Goal: Information Seeking & Learning: Learn about a topic

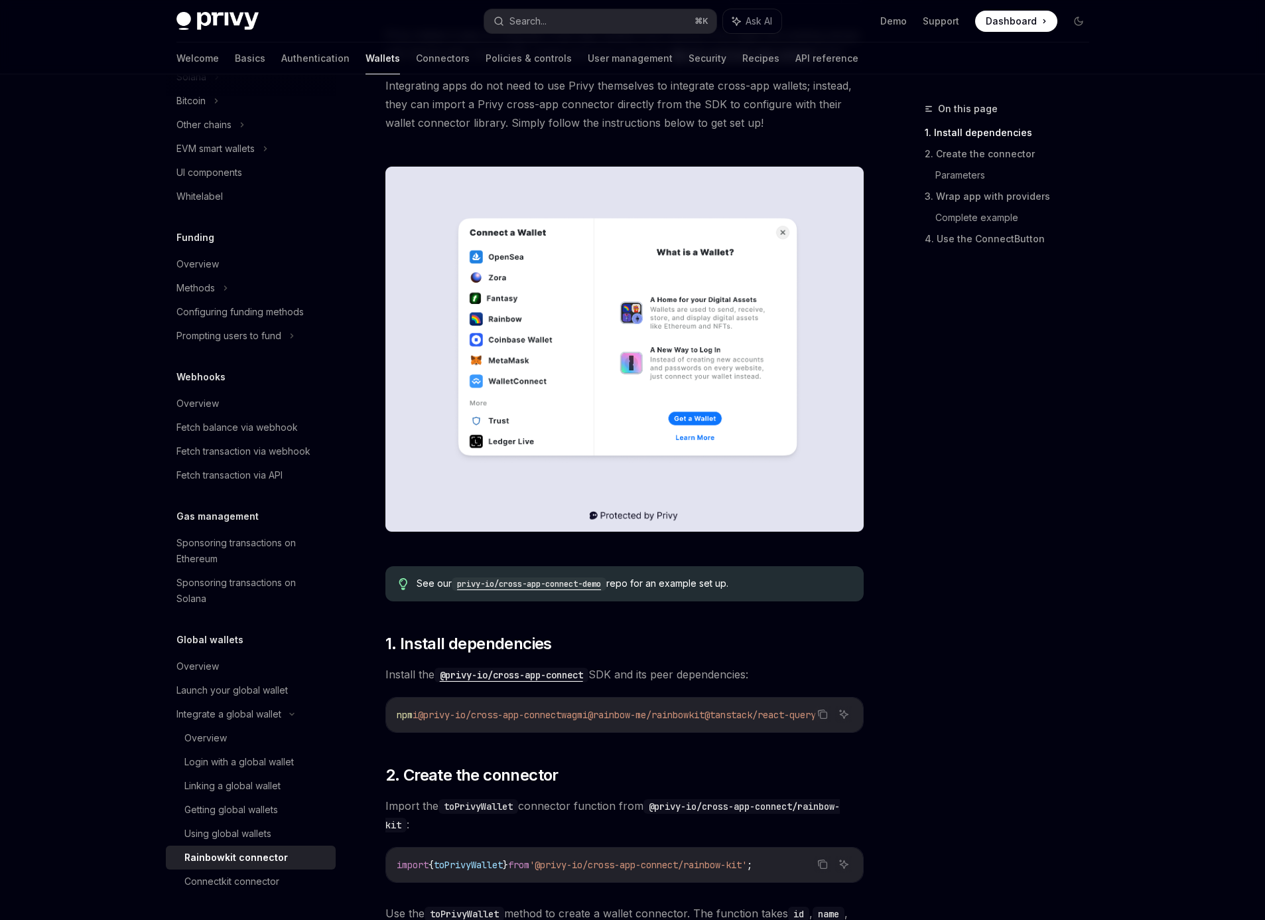
scroll to position [210, 0]
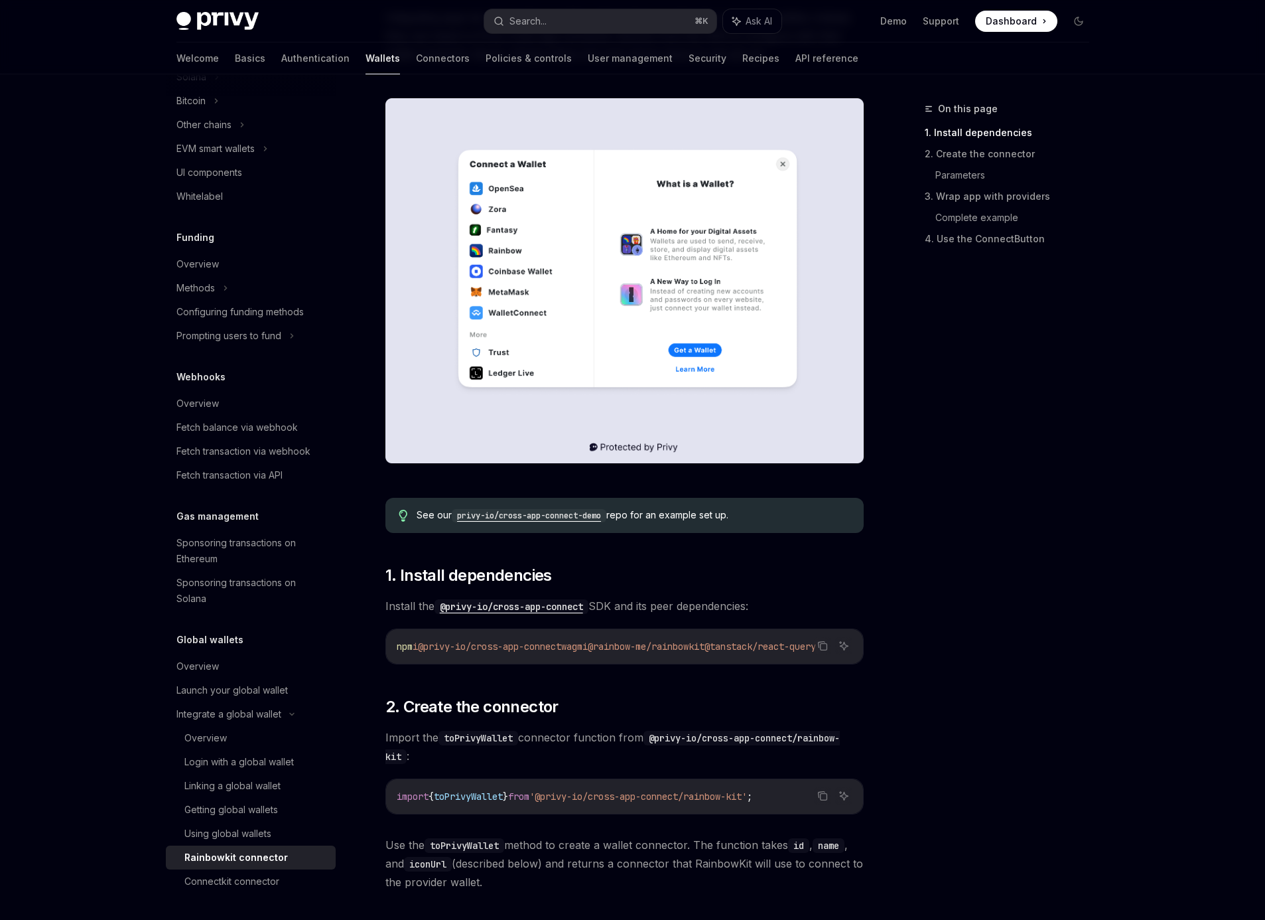
click code "privy-io/cross-app-connect-demo"
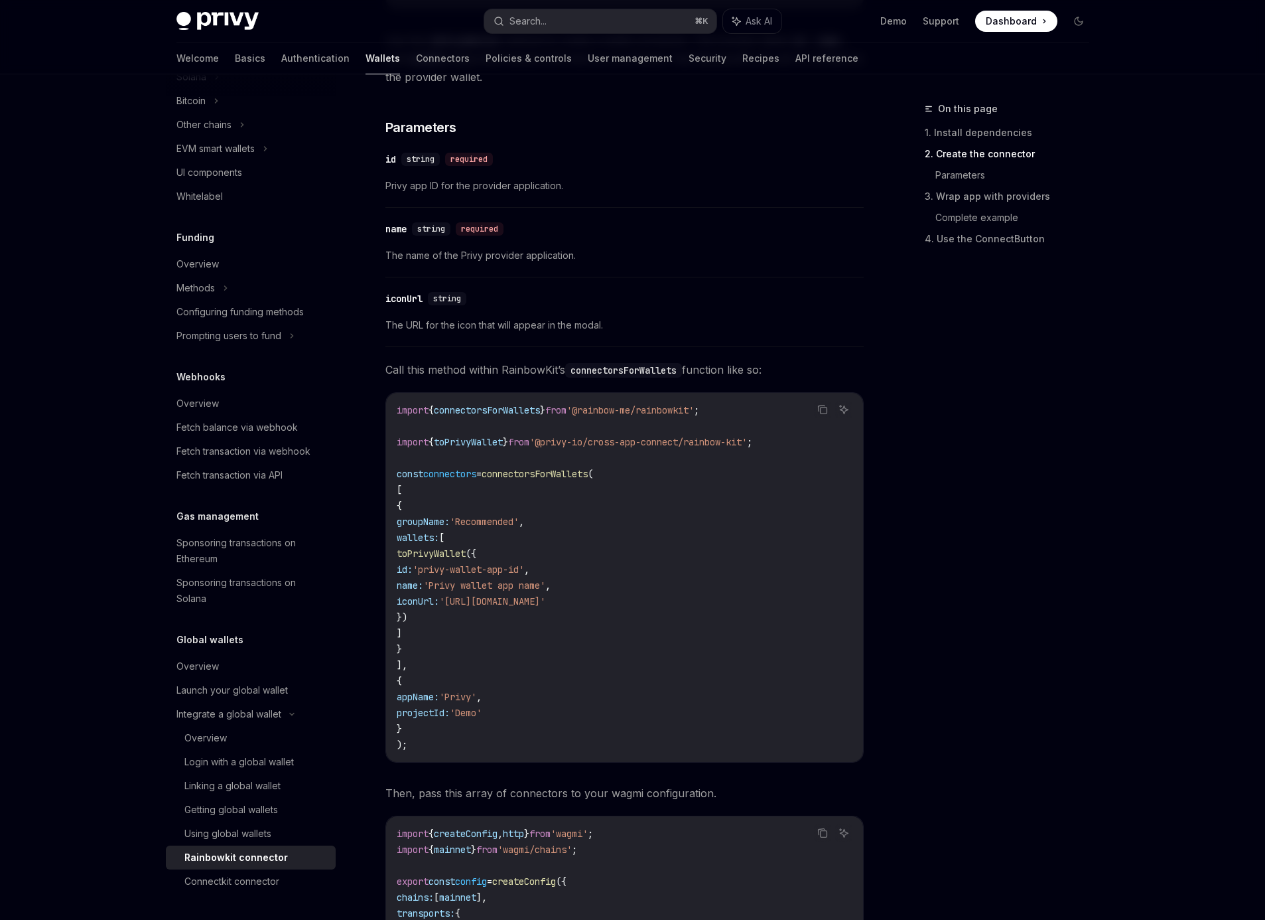
scroll to position [809, 0]
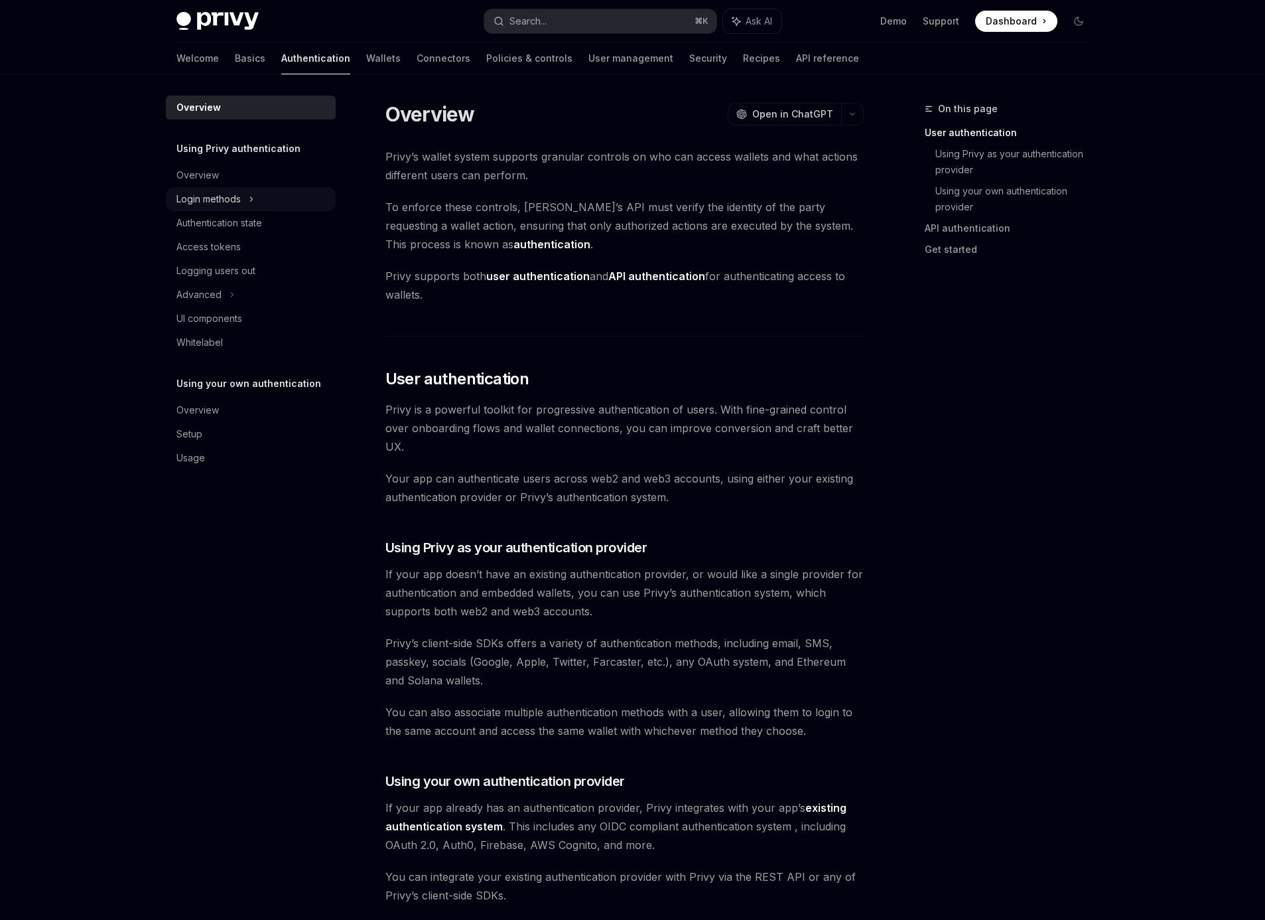
click at [221, 204] on div "Login methods" at bounding box center [208, 199] width 64 height 16
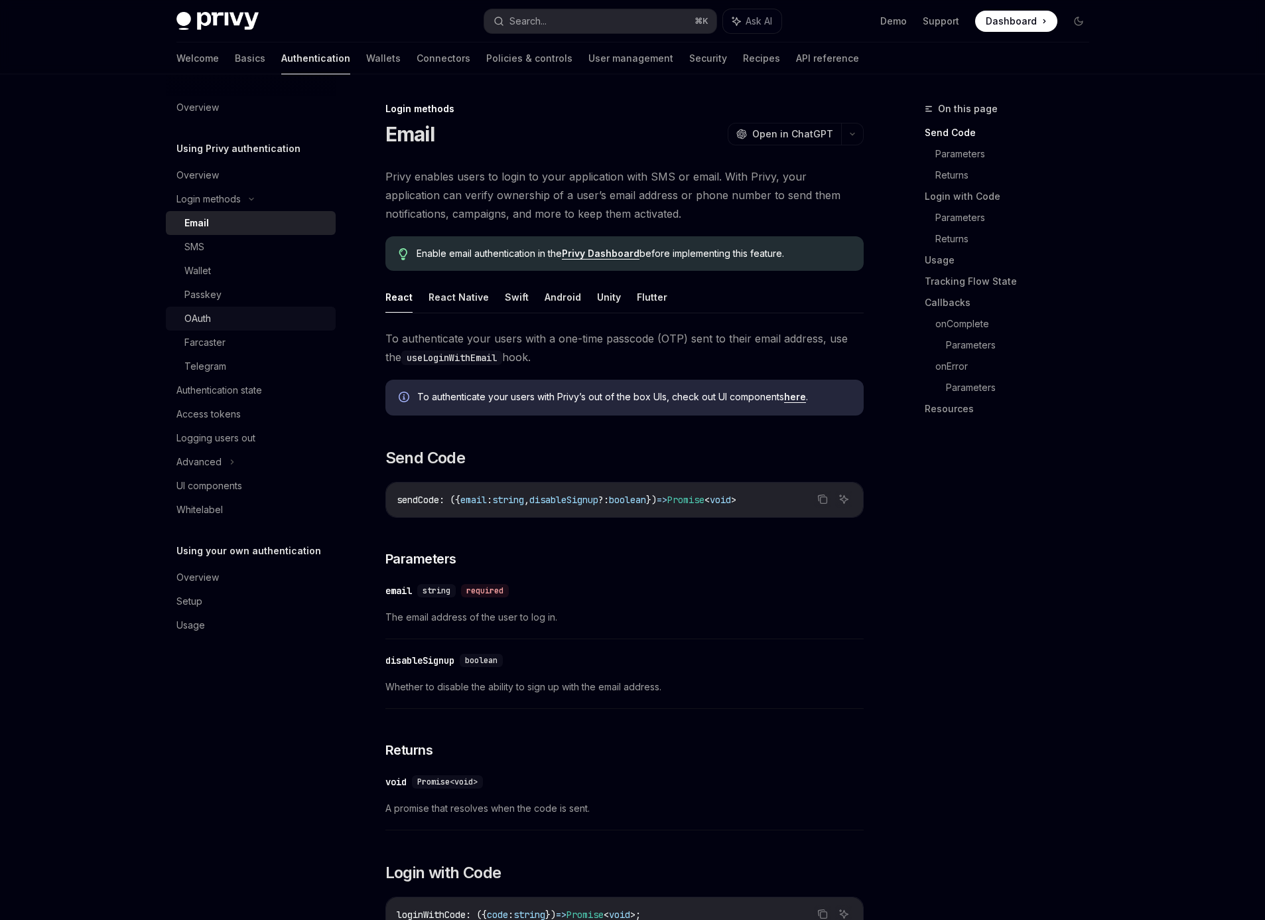
click at [202, 320] on div "OAuth" at bounding box center [197, 318] width 27 height 16
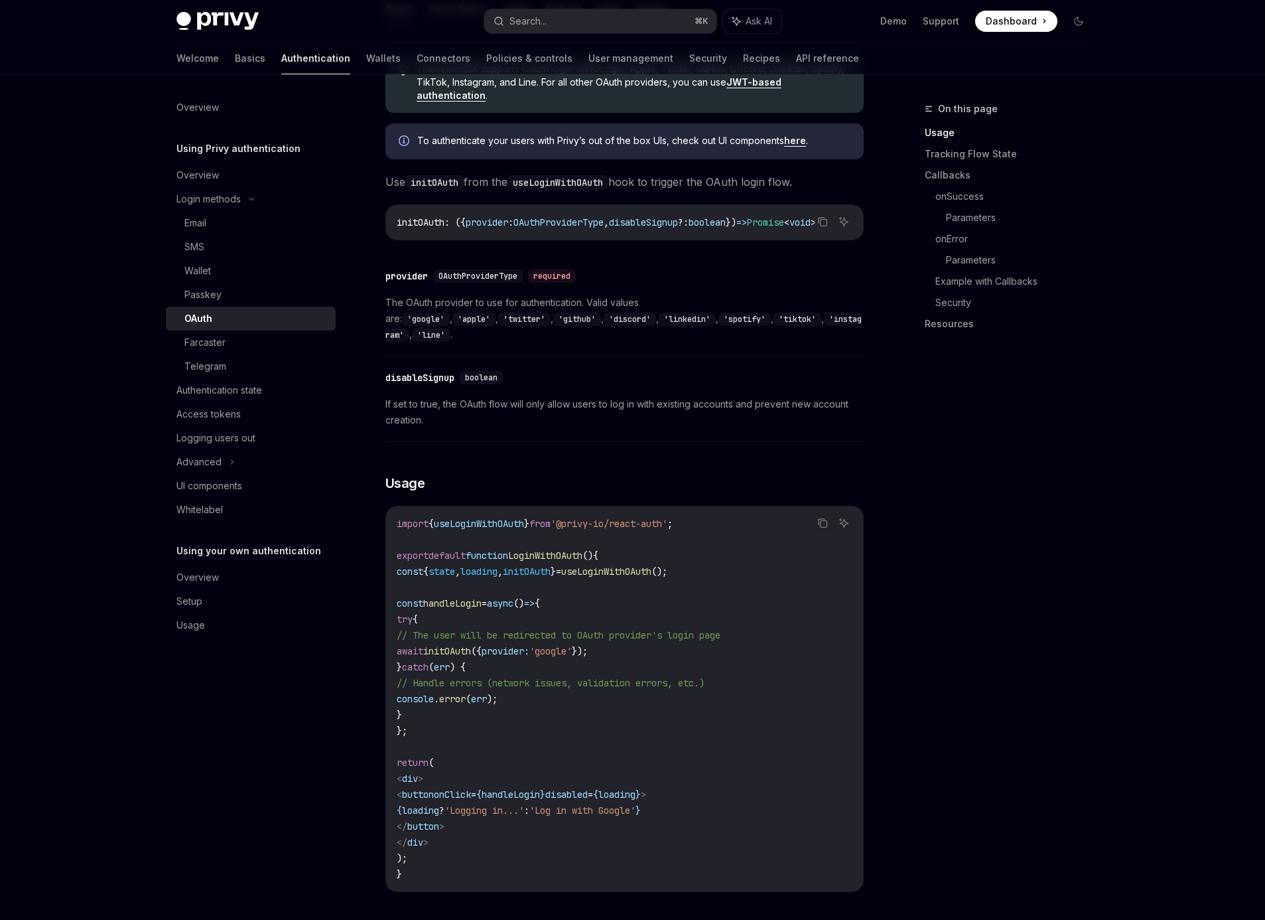
scroll to position [2400, 0]
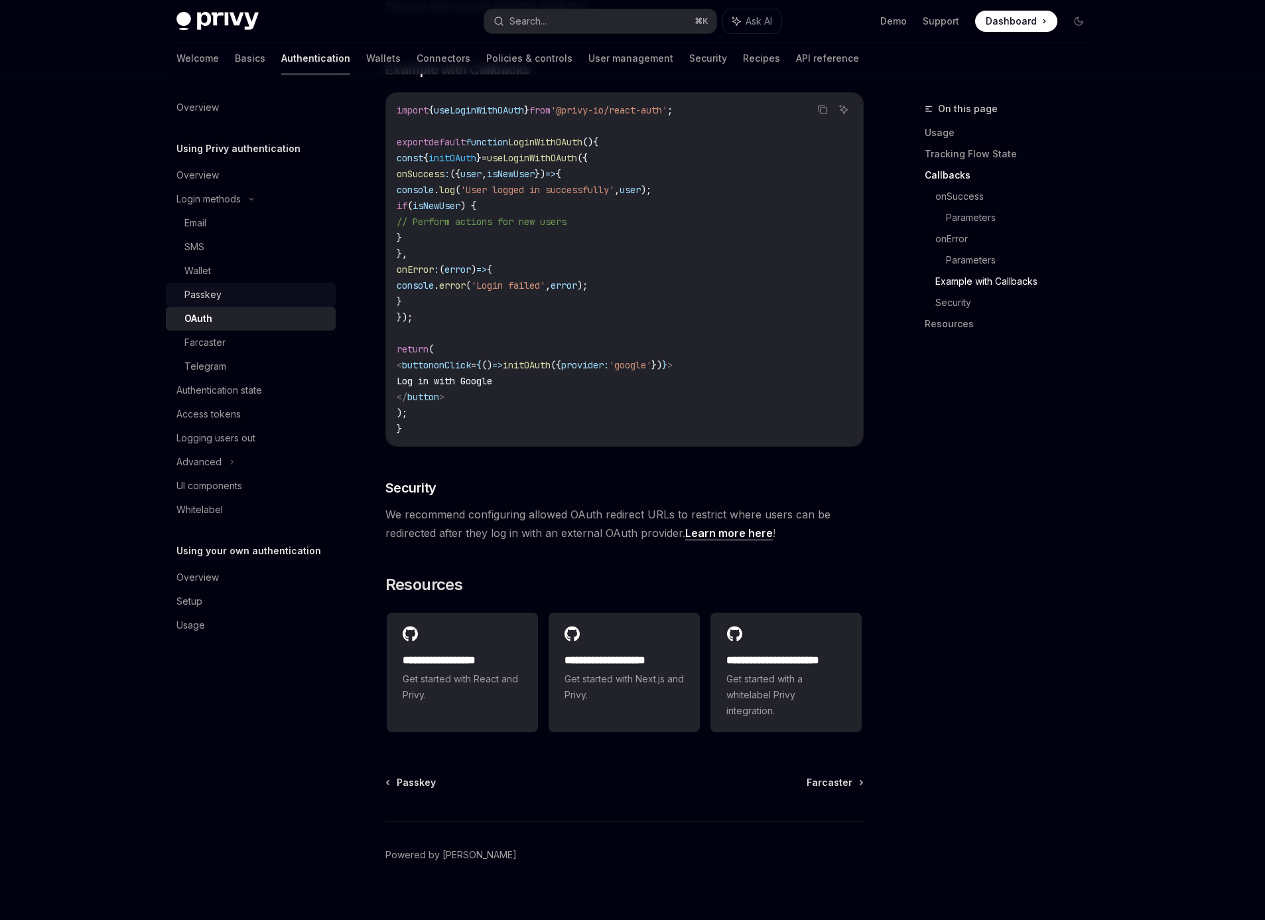
click at [206, 294] on div "Passkey" at bounding box center [202, 295] width 37 height 16
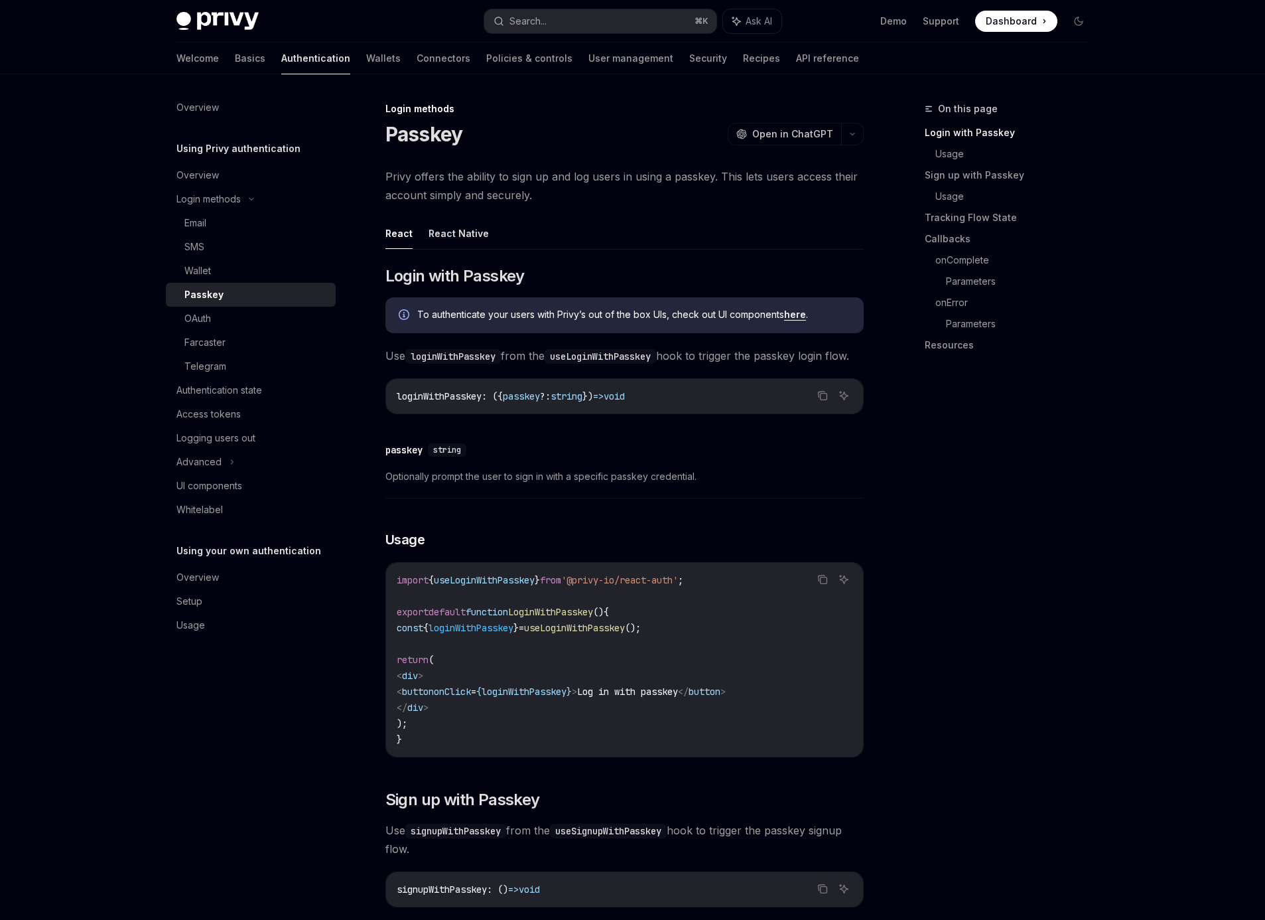
click at [206, 285] on link "Passkey" at bounding box center [251, 295] width 170 height 24
click at [218, 316] on div "OAuth" at bounding box center [255, 318] width 143 height 16
type textarea "*"
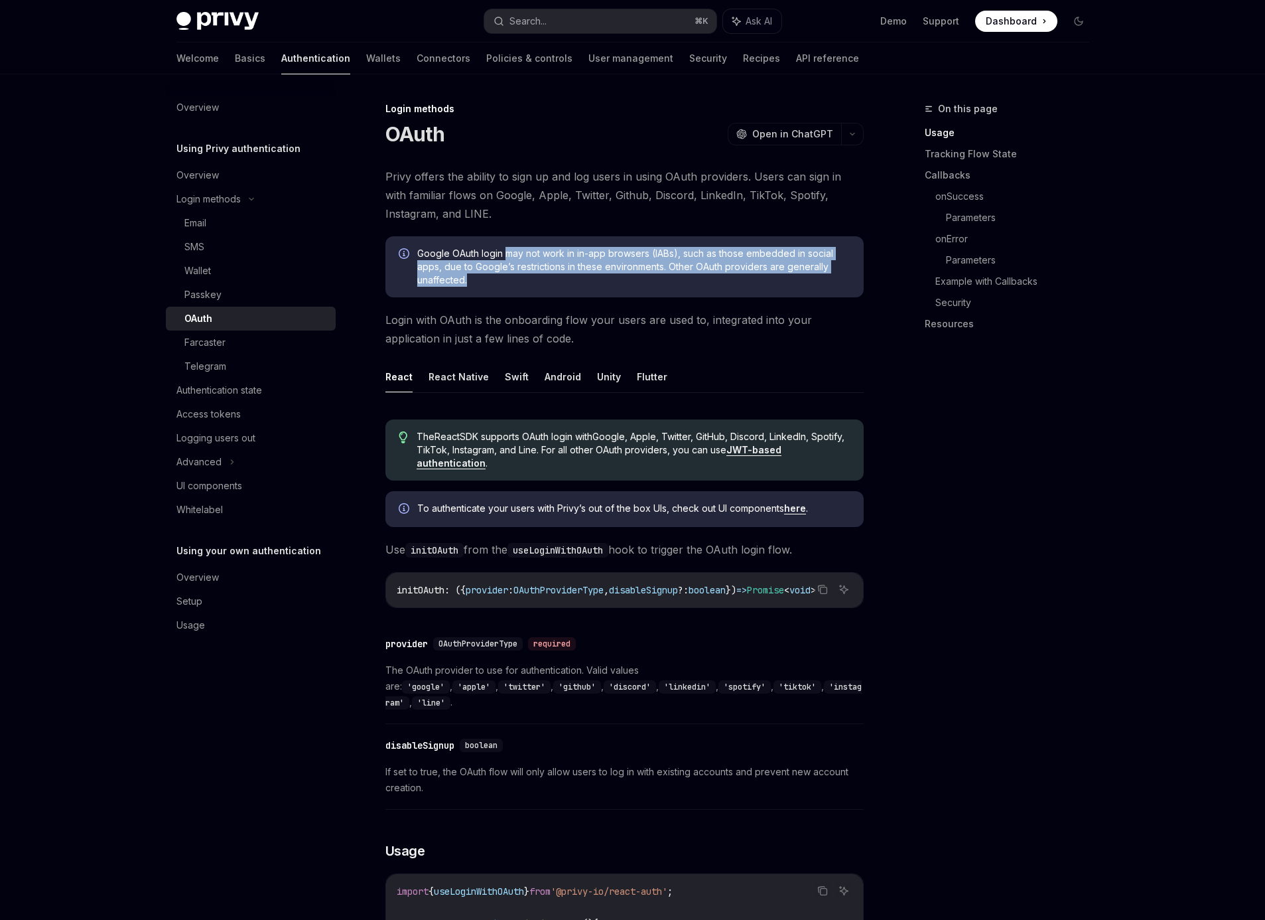
drag, startPoint x: 517, startPoint y: 254, endPoint x: 664, endPoint y: 279, distance: 148.8
click at [664, 279] on span "Google OAuth login may not work in in-app browsers (IABs), such as those embedd…" at bounding box center [633, 267] width 433 height 40
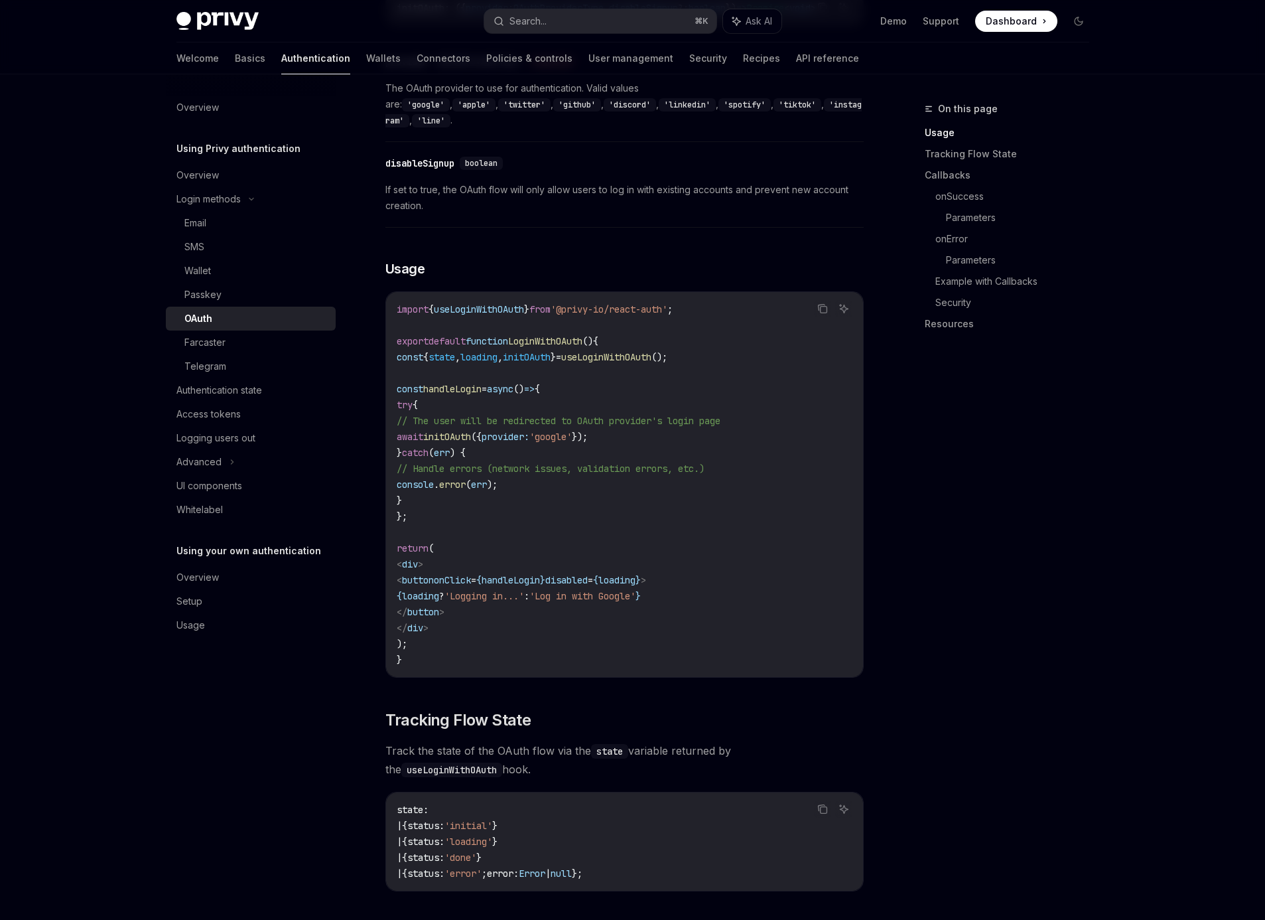
scroll to position [717, 0]
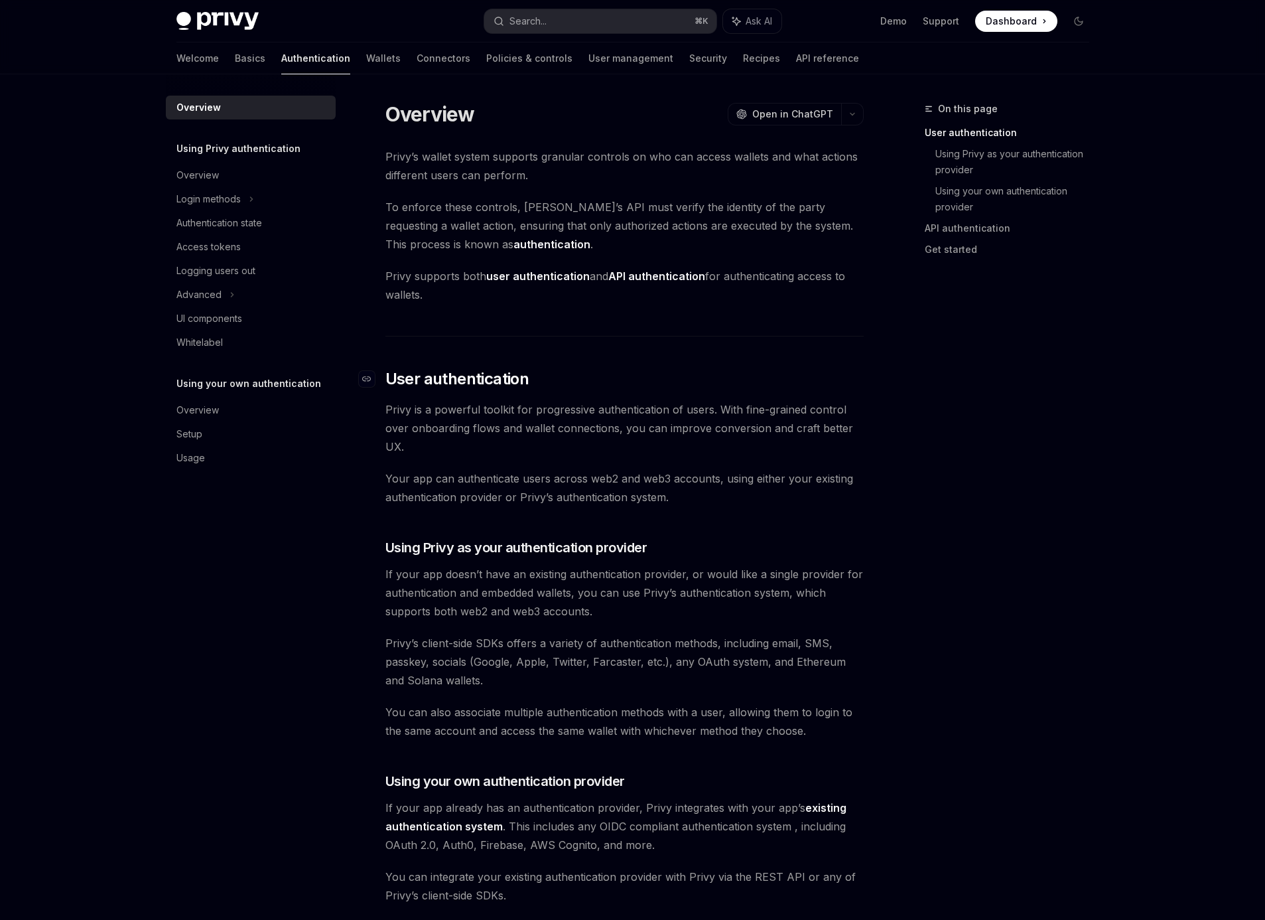
click at [802, 368] on h2 "​ User authentication" at bounding box center [624, 378] width 478 height 21
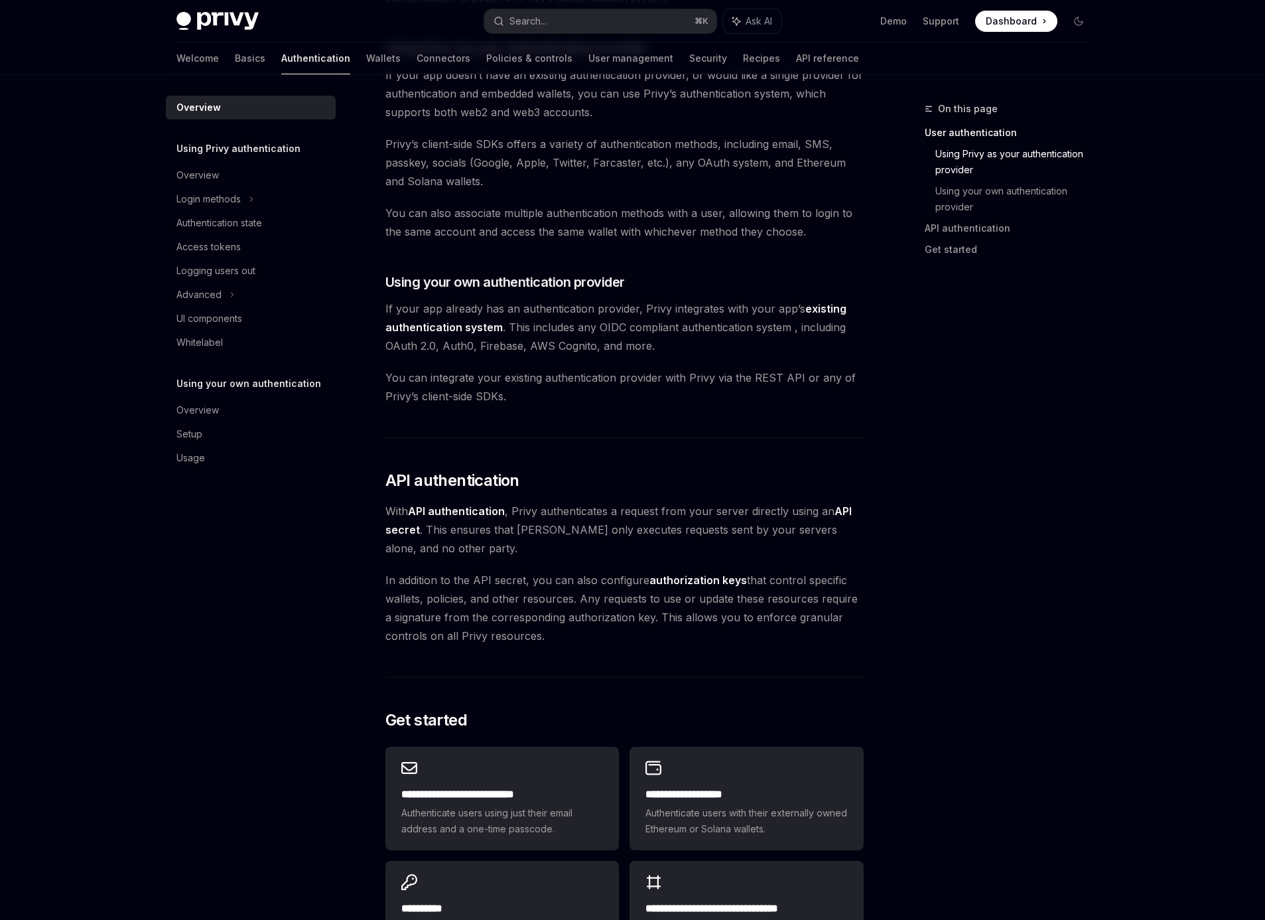
scroll to position [746, 0]
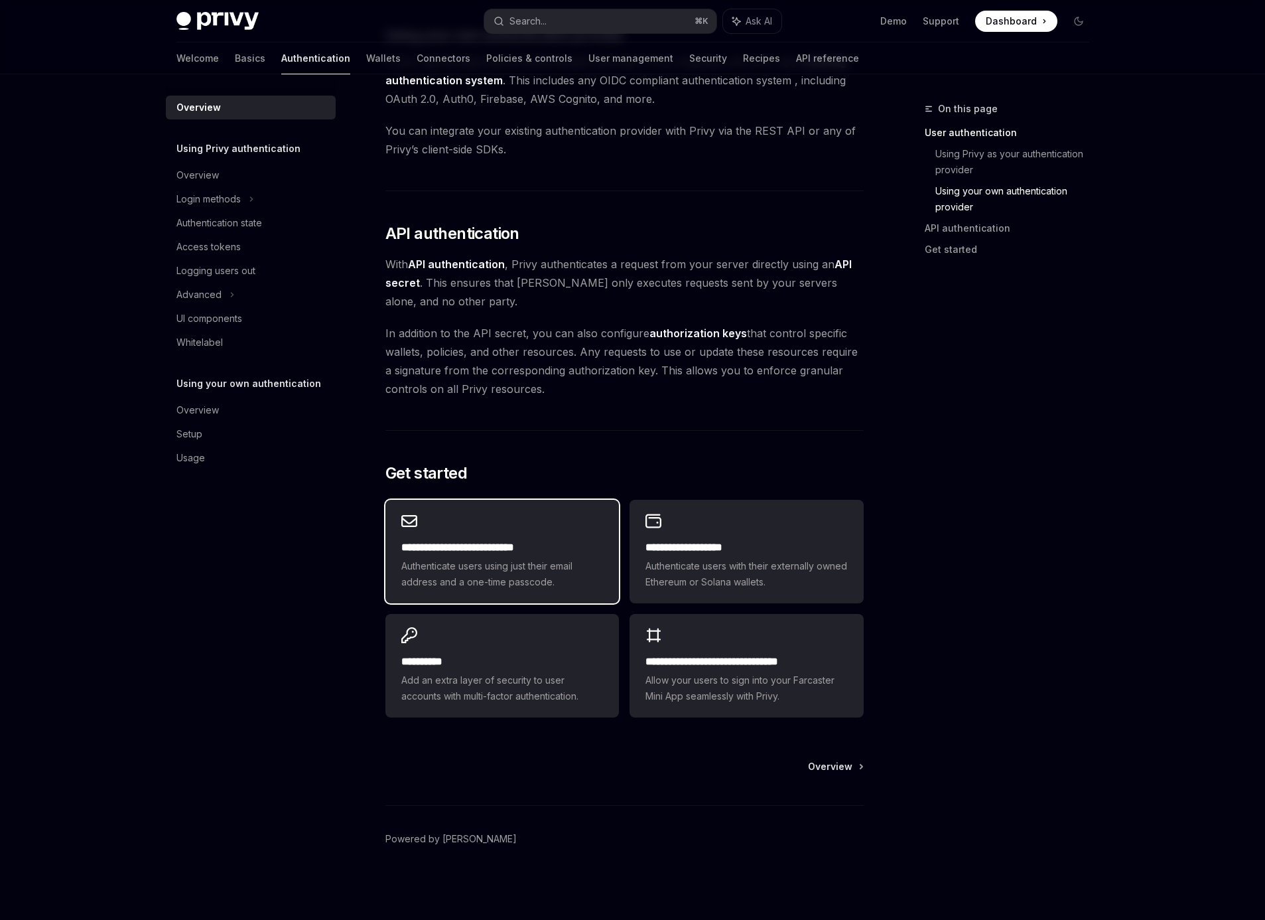
click at [510, 573] on span "Authenticate users using just their email address and a one-time passcode." at bounding box center [502, 574] width 202 height 32
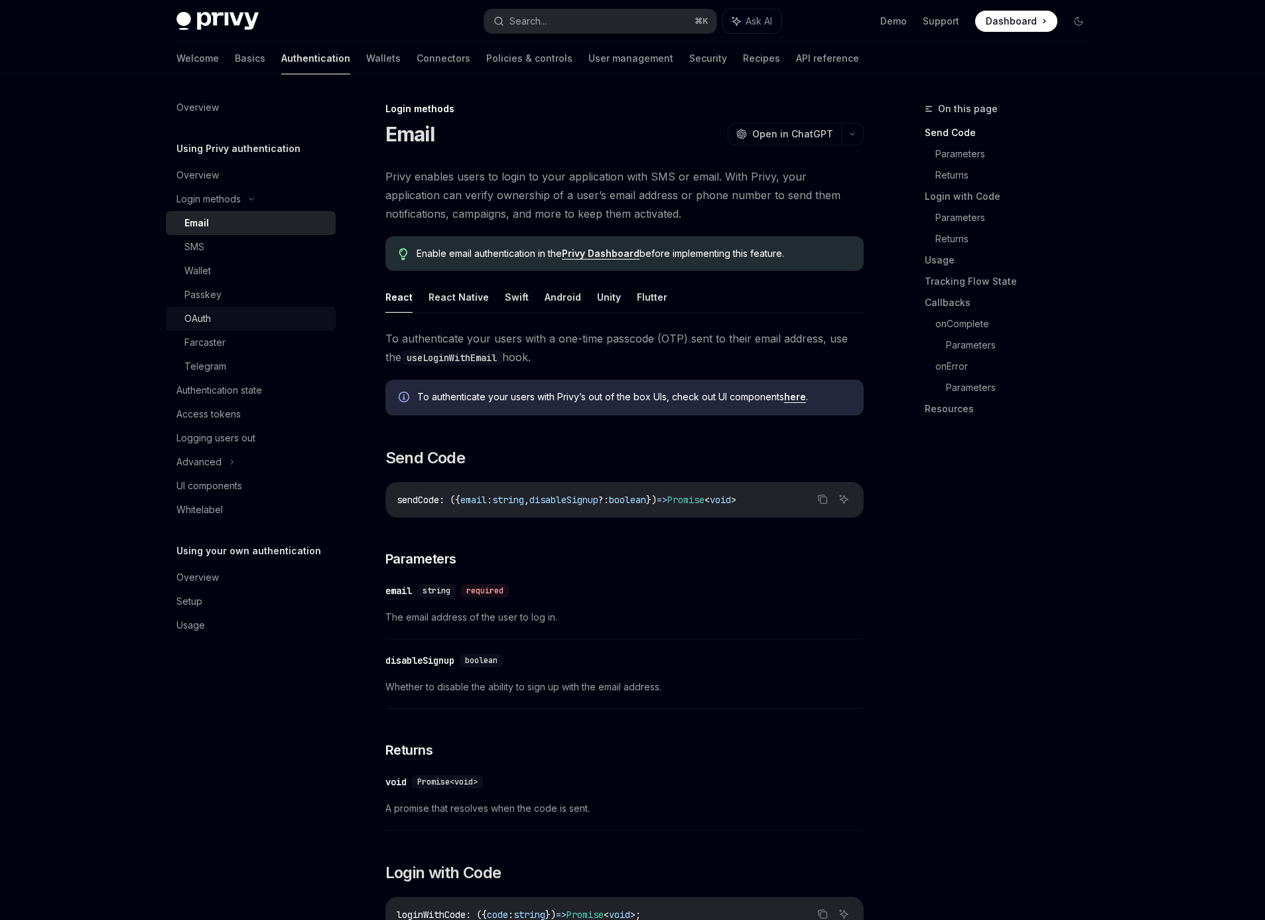
click at [200, 316] on div "OAuth" at bounding box center [197, 318] width 27 height 16
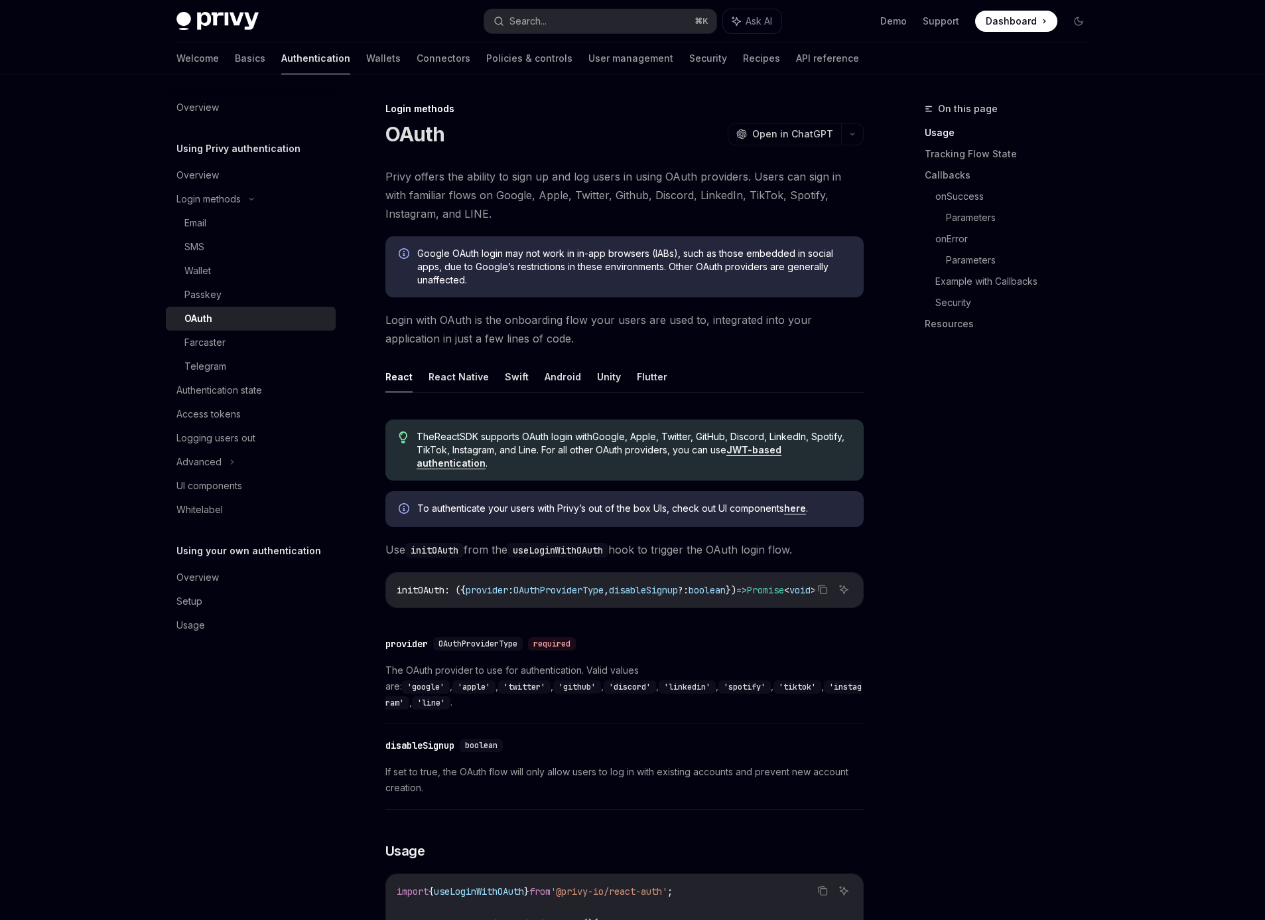
click at [559, 207] on span "Privy offers the ability to sign up and log users in using OAuth providers. Use…" at bounding box center [624, 195] width 478 height 56
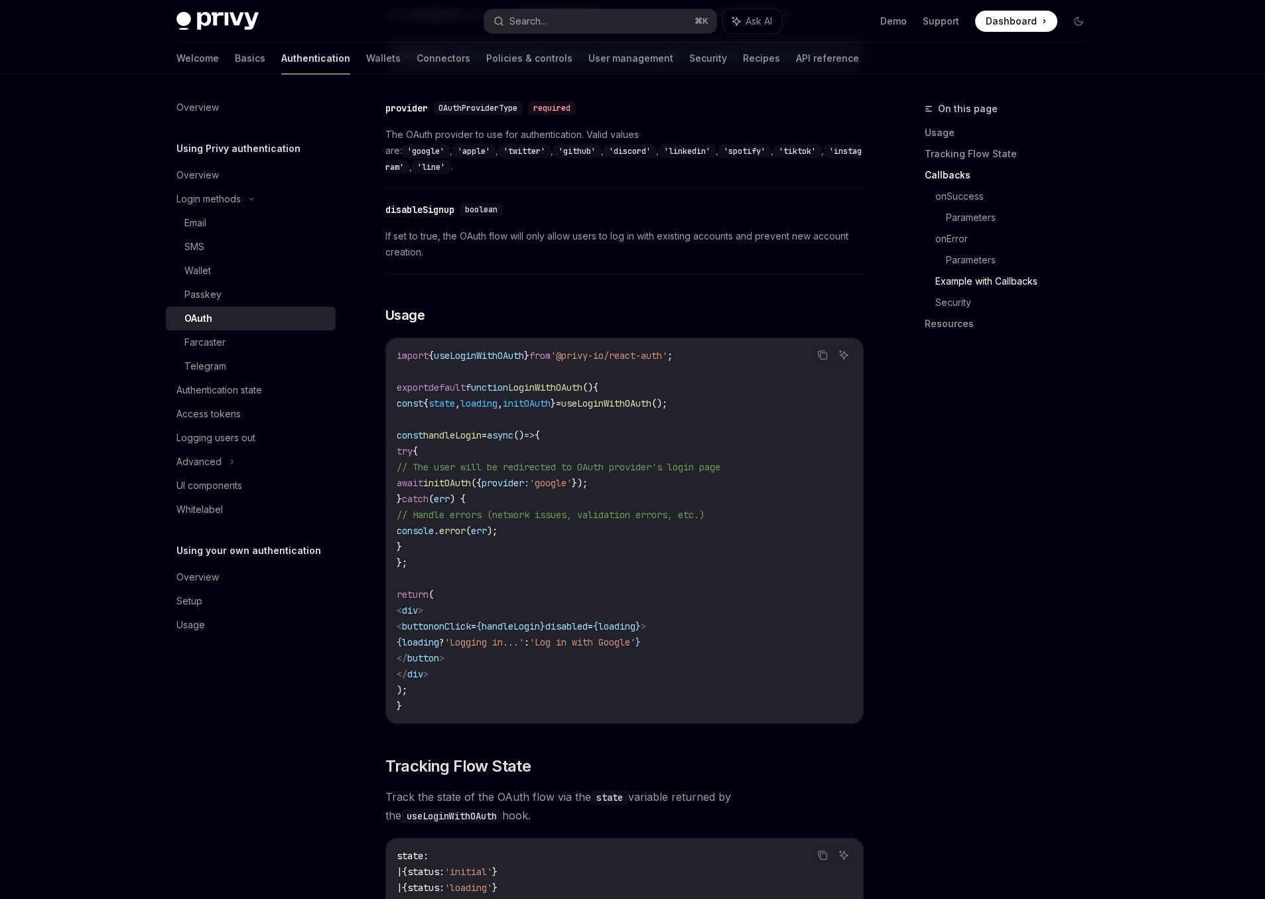
scroll to position [2420, 0]
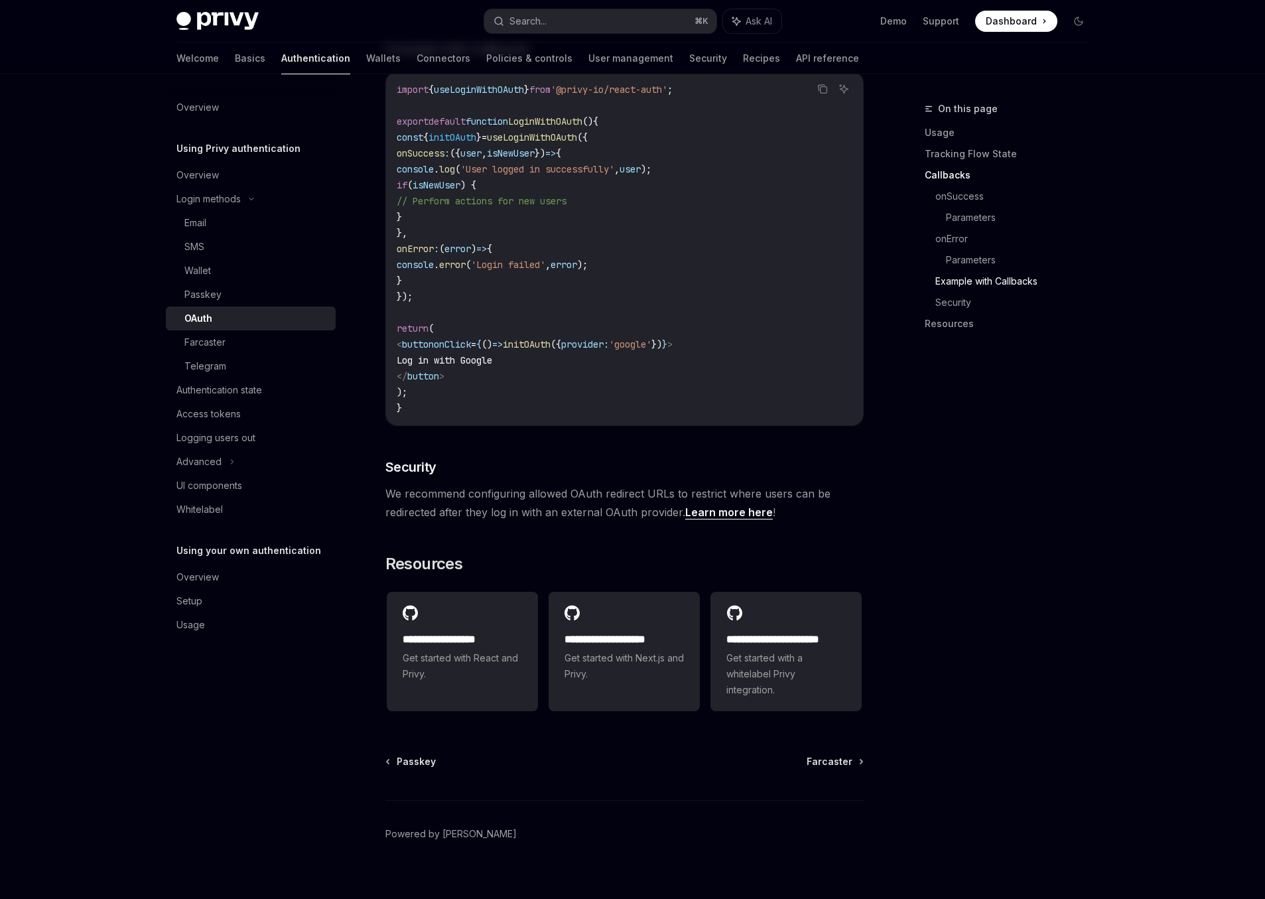
click at [642, 484] on span "We recommend configuring allowed OAuth redirect URLs to restrict where users ca…" at bounding box center [624, 502] width 478 height 37
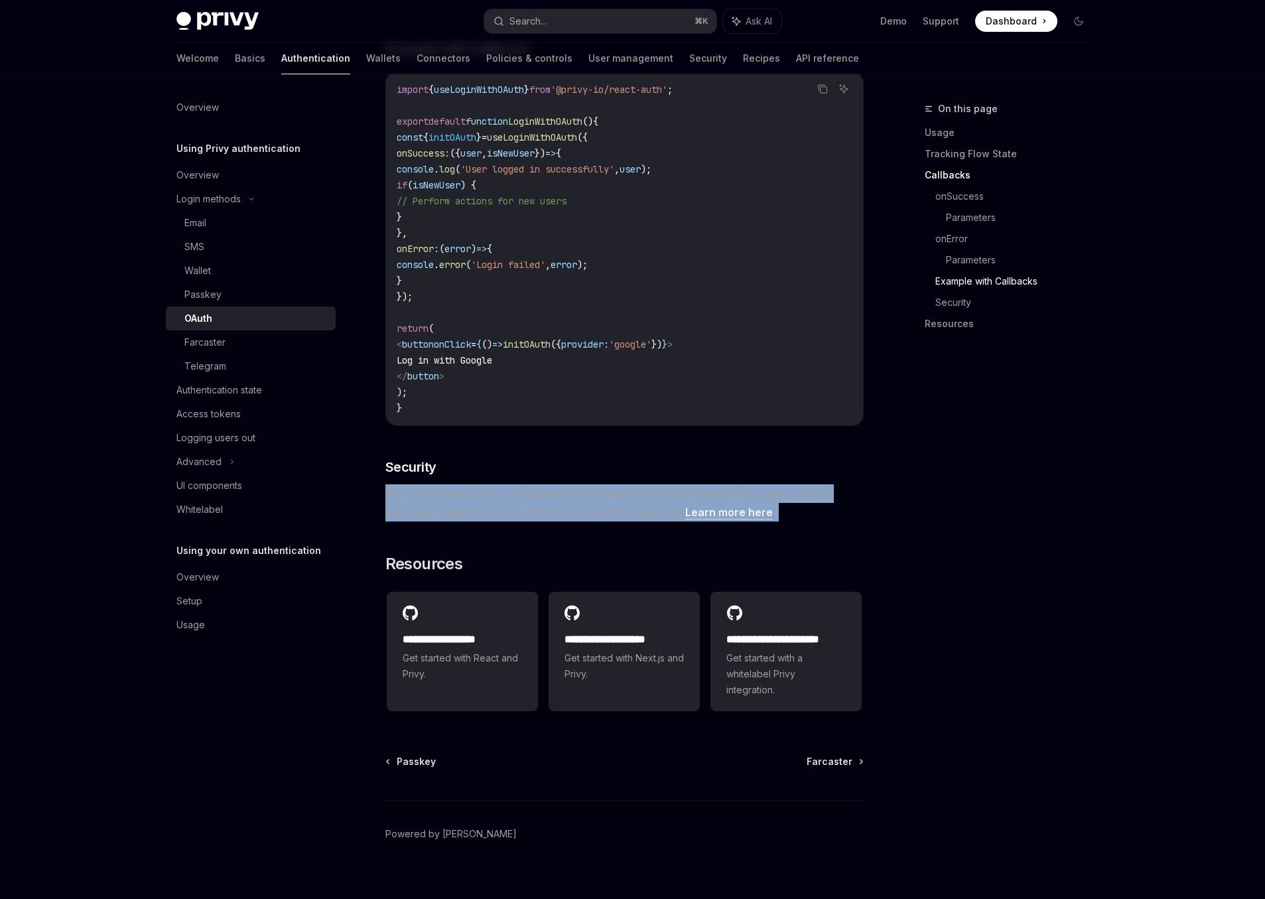
click at [642, 484] on span "We recommend configuring allowed OAuth redirect URLs to restrict where users ca…" at bounding box center [624, 502] width 478 height 37
click at [730, 484] on span "We recommend configuring allowed OAuth redirect URLs to restrict where users ca…" at bounding box center [624, 502] width 478 height 37
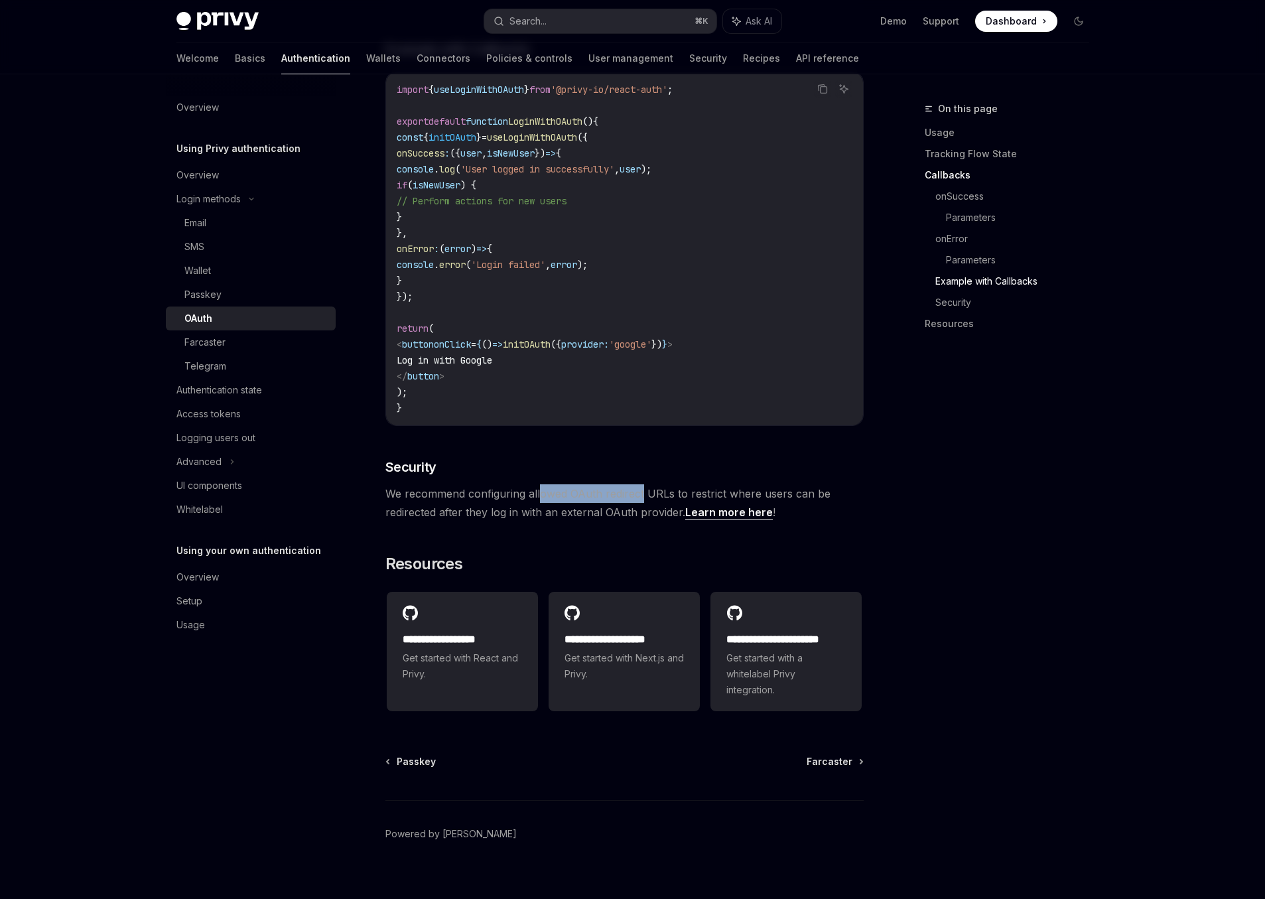
drag, startPoint x: 567, startPoint y: 478, endPoint x: 642, endPoint y: 480, distance: 75.7
click at [642, 484] on span "We recommend configuring allowed OAuth redirect URLs to restrict where users ca…" at bounding box center [624, 502] width 478 height 37
click at [684, 484] on span "We recommend configuring allowed OAuth redirect URLs to restrict where users ca…" at bounding box center [624, 502] width 478 height 37
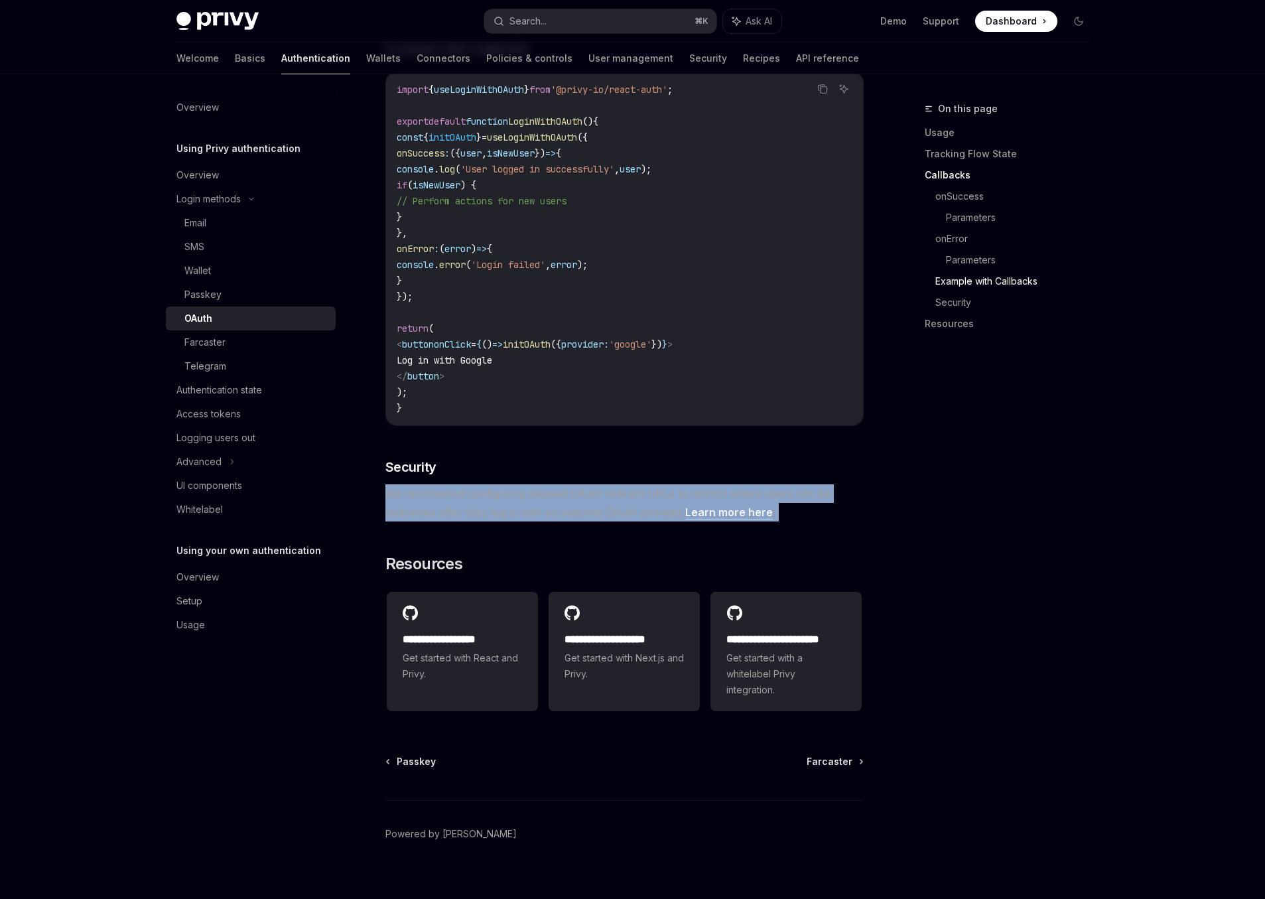
click at [684, 484] on span "We recommend configuring allowed OAuth redirect URLs to restrict where users ca…" at bounding box center [624, 502] width 478 height 37
click at [496, 498] on span "We recommend configuring allowed OAuth redirect URLs to restrict where users ca…" at bounding box center [624, 502] width 478 height 37
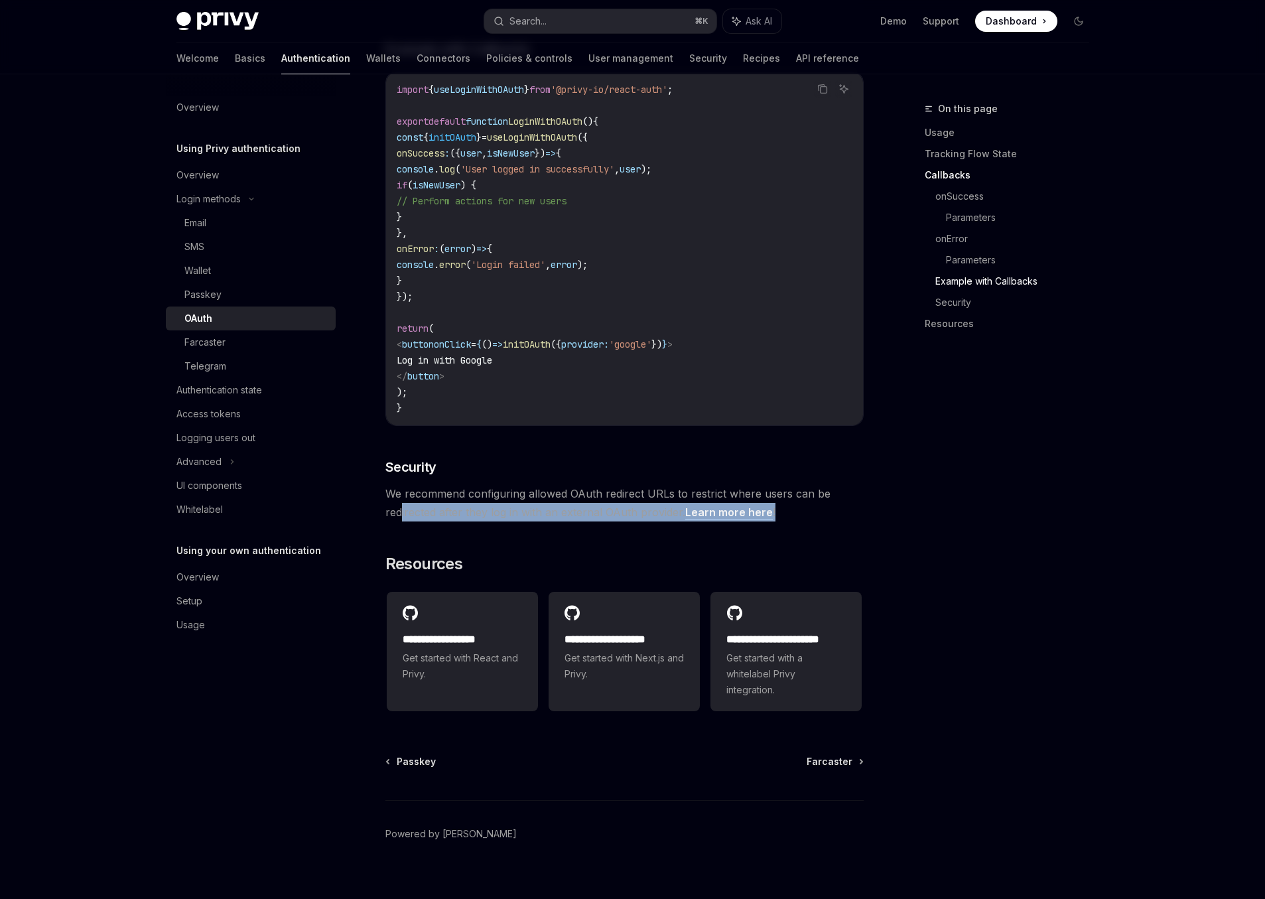
drag, startPoint x: 504, startPoint y: 496, endPoint x: 620, endPoint y: 504, distance: 117.0
click at [620, 504] on span "We recommend configuring allowed OAuth redirect URLs to restrict where users ca…" at bounding box center [624, 502] width 478 height 37
click at [631, 498] on span "We recommend configuring allowed OAuth redirect URLs to restrict where users ca…" at bounding box center [624, 502] width 478 height 37
click at [727, 506] on link "Learn more here" at bounding box center [729, 513] width 88 height 14
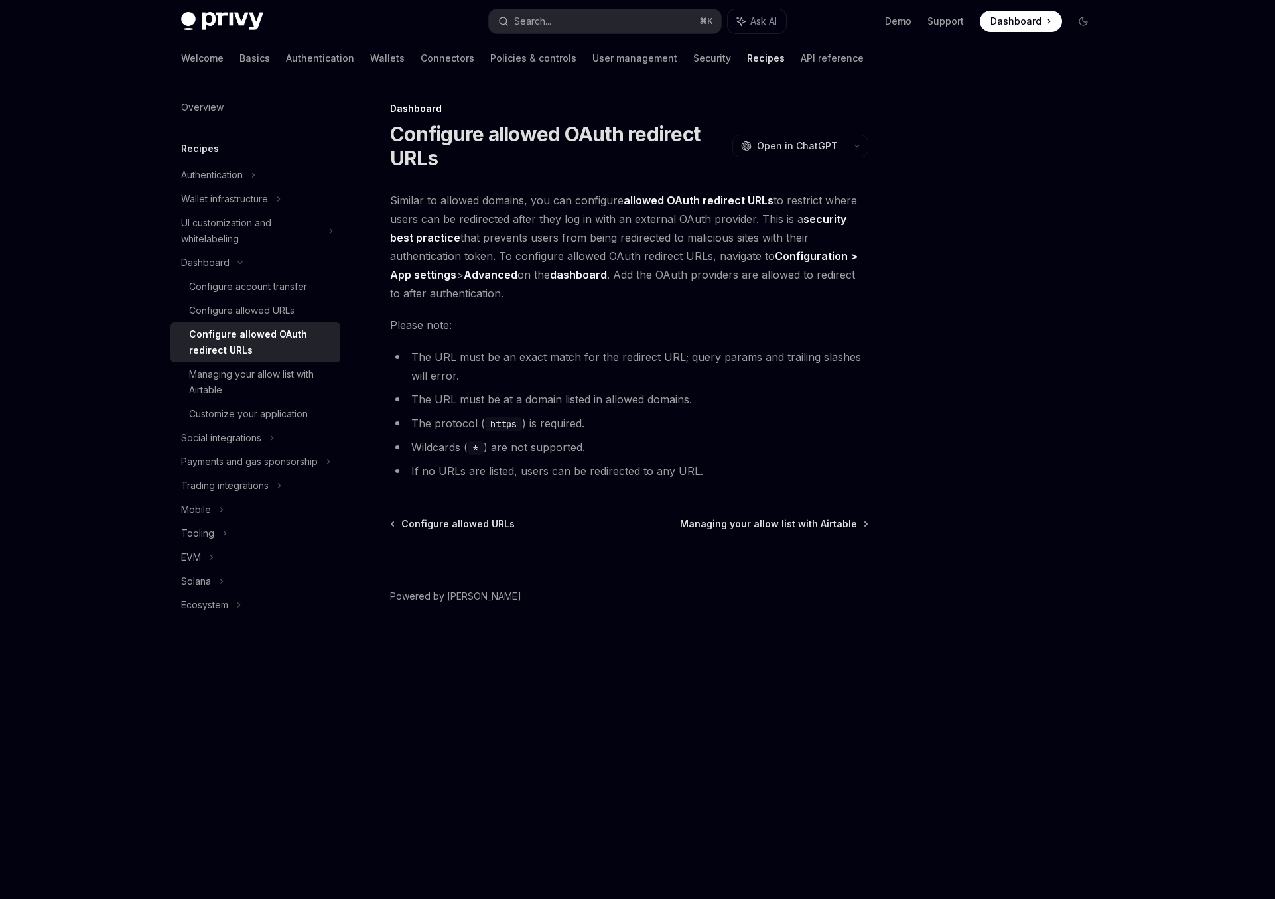
type textarea "*"
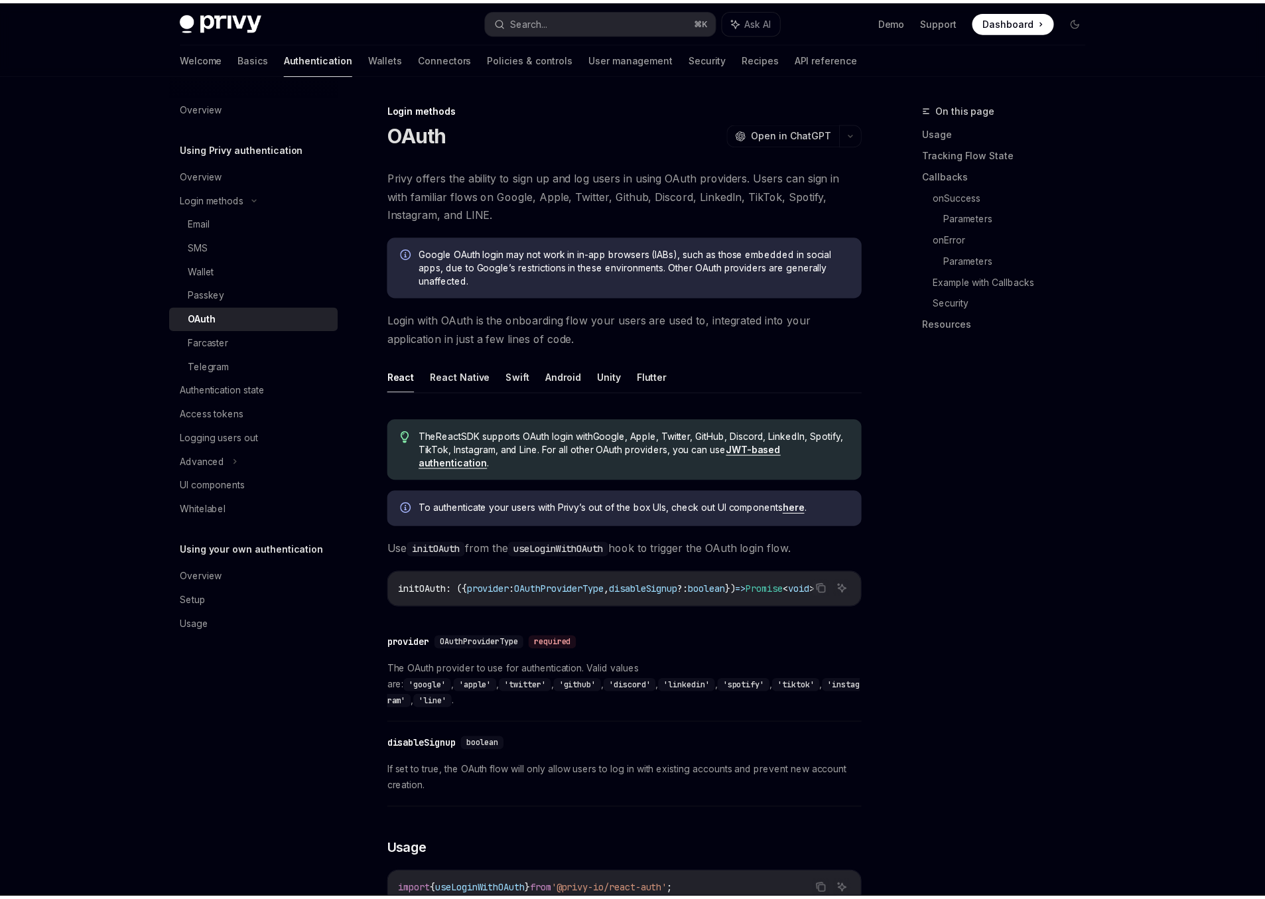
scroll to position [2420, 0]
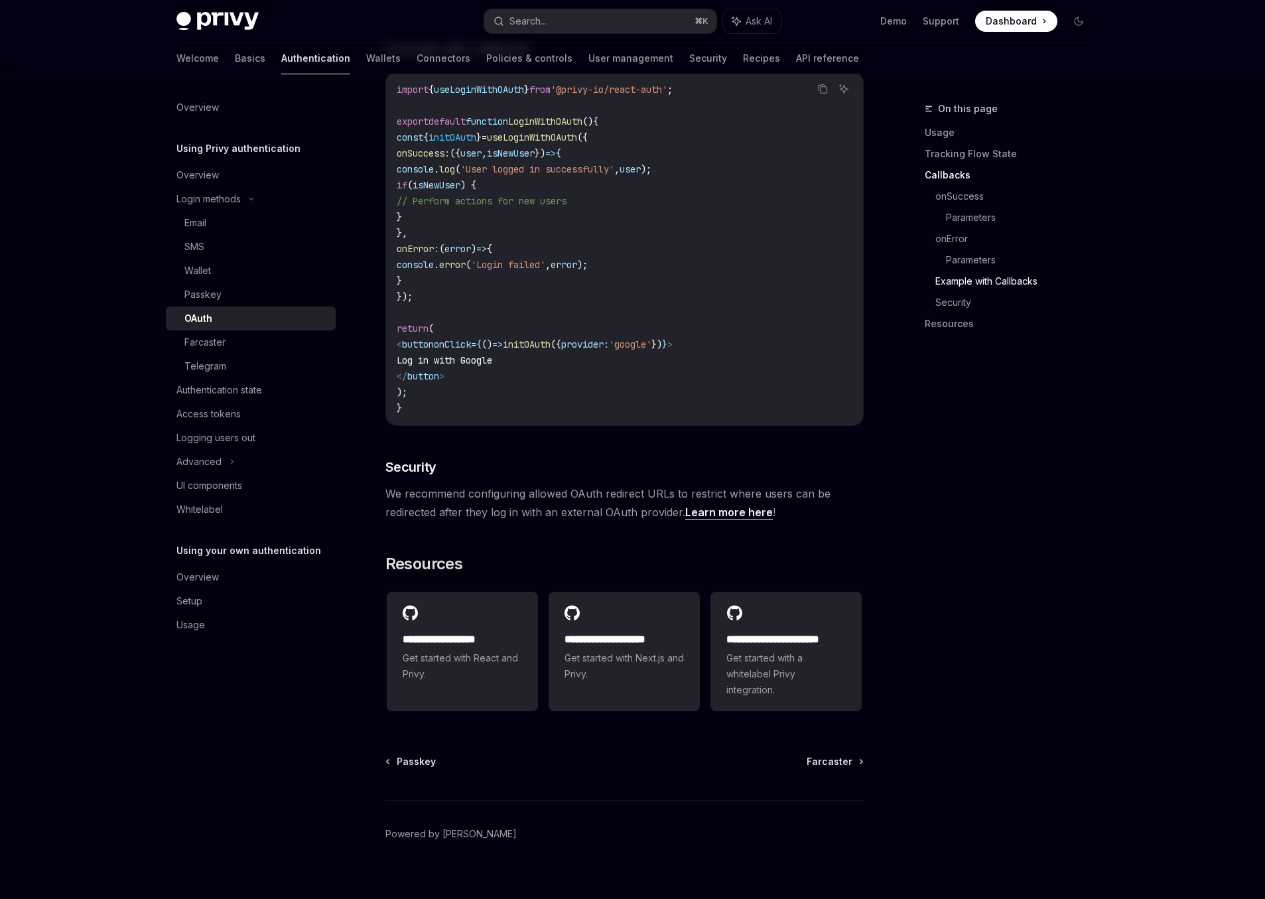
click at [1028, 493] on div "On this page Usage Tracking Flow State Callbacks onSuccess Parameters onError P…" at bounding box center [999, 500] width 202 height 798
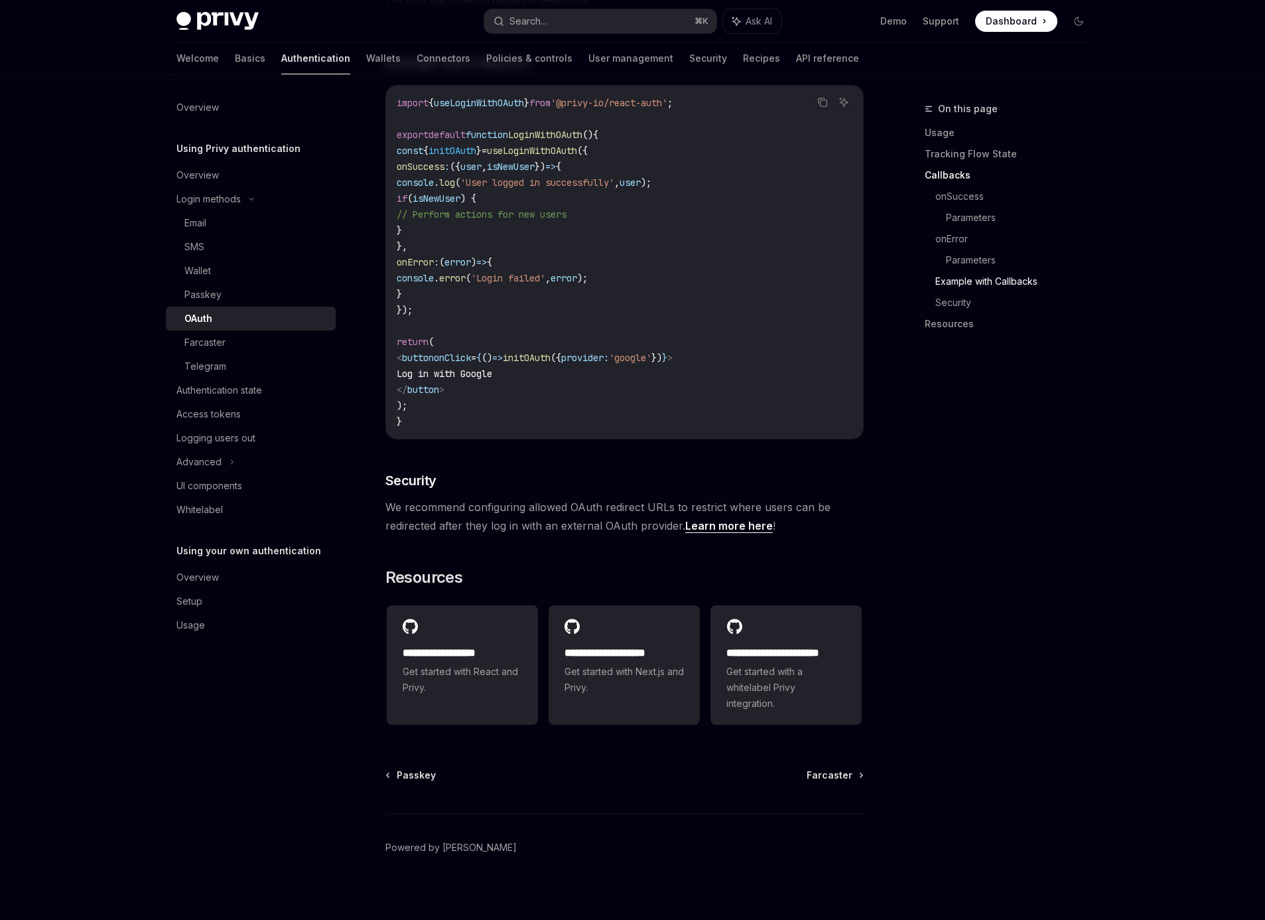
scroll to position [2407, 0]
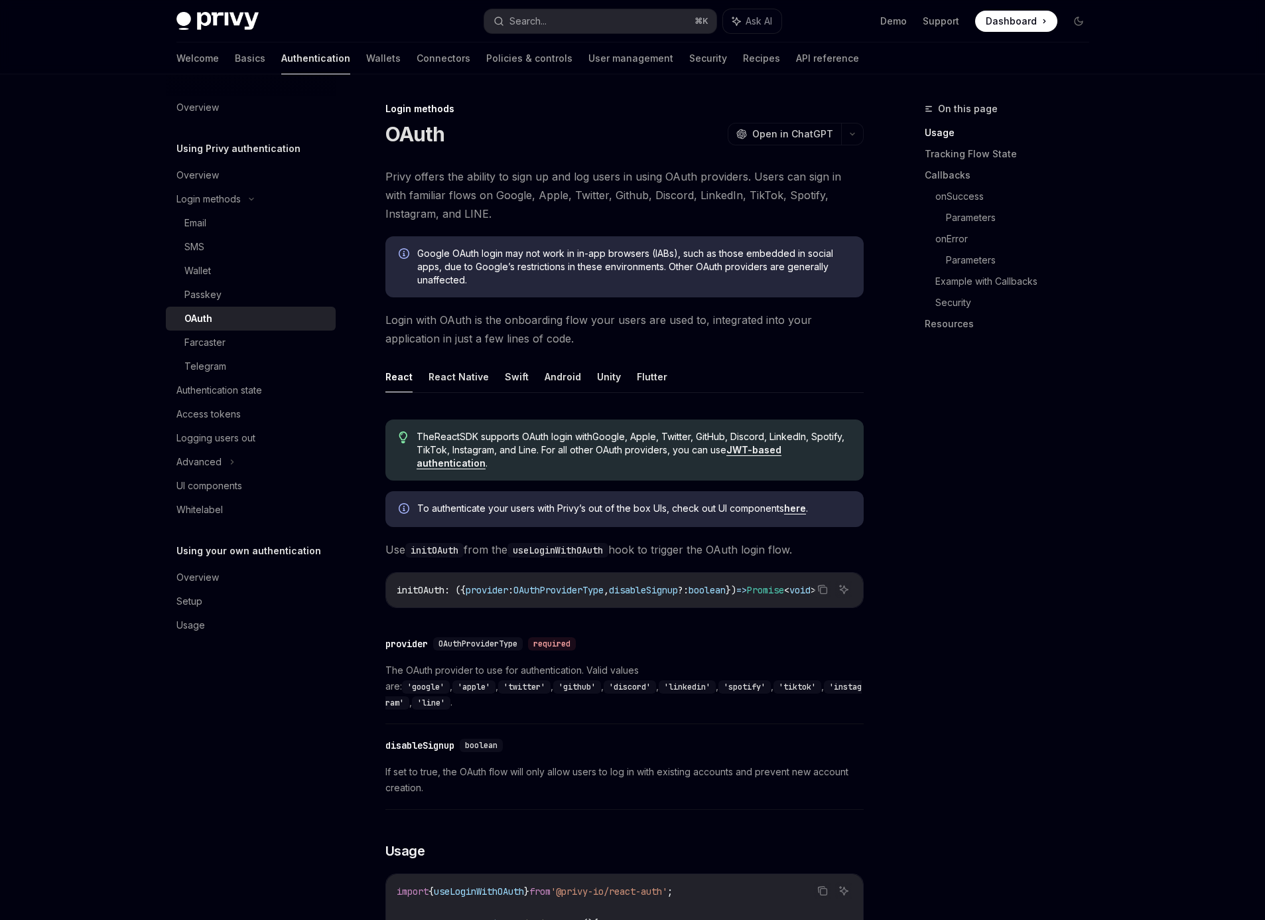
scroll to position [717, 0]
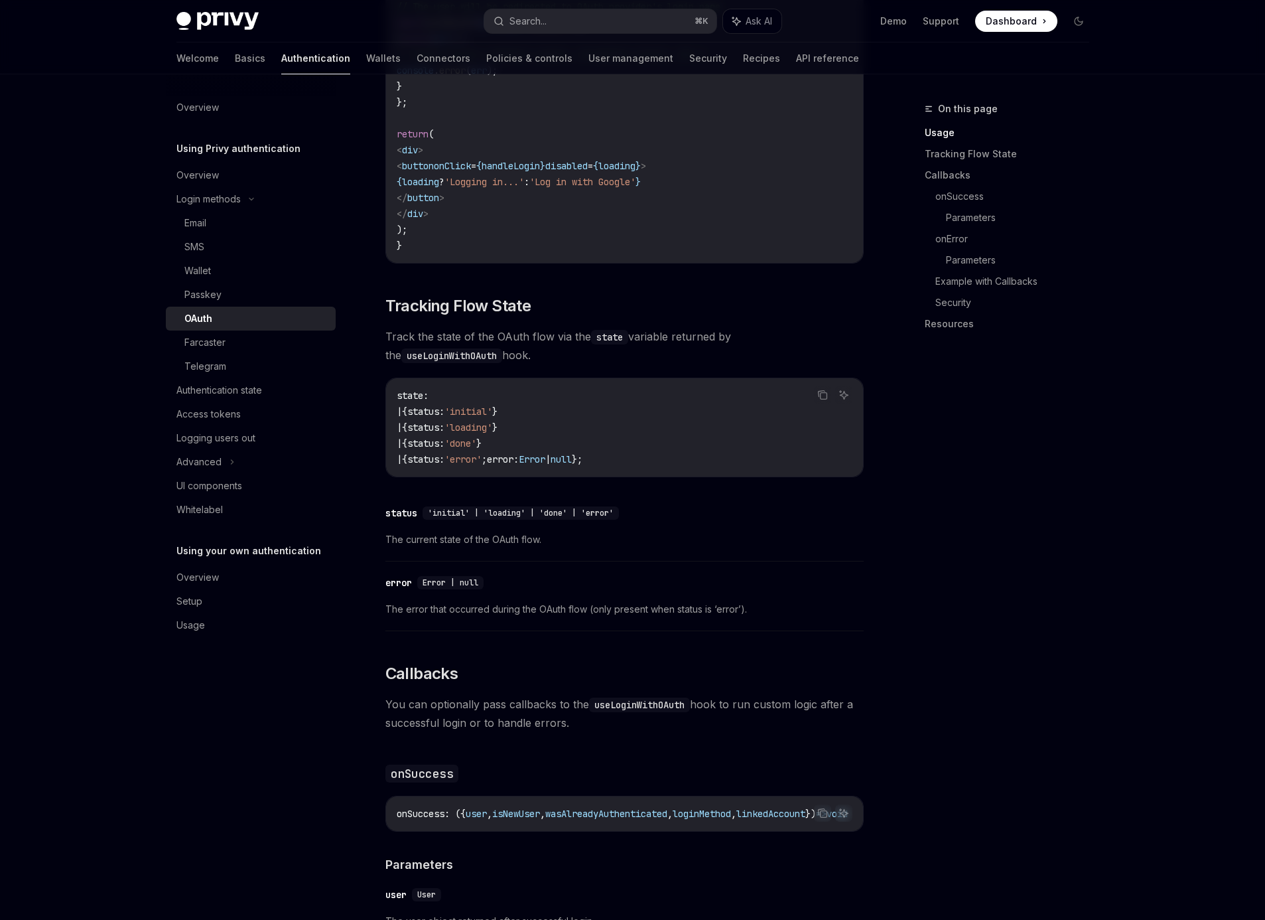
scroll to position [1353, 0]
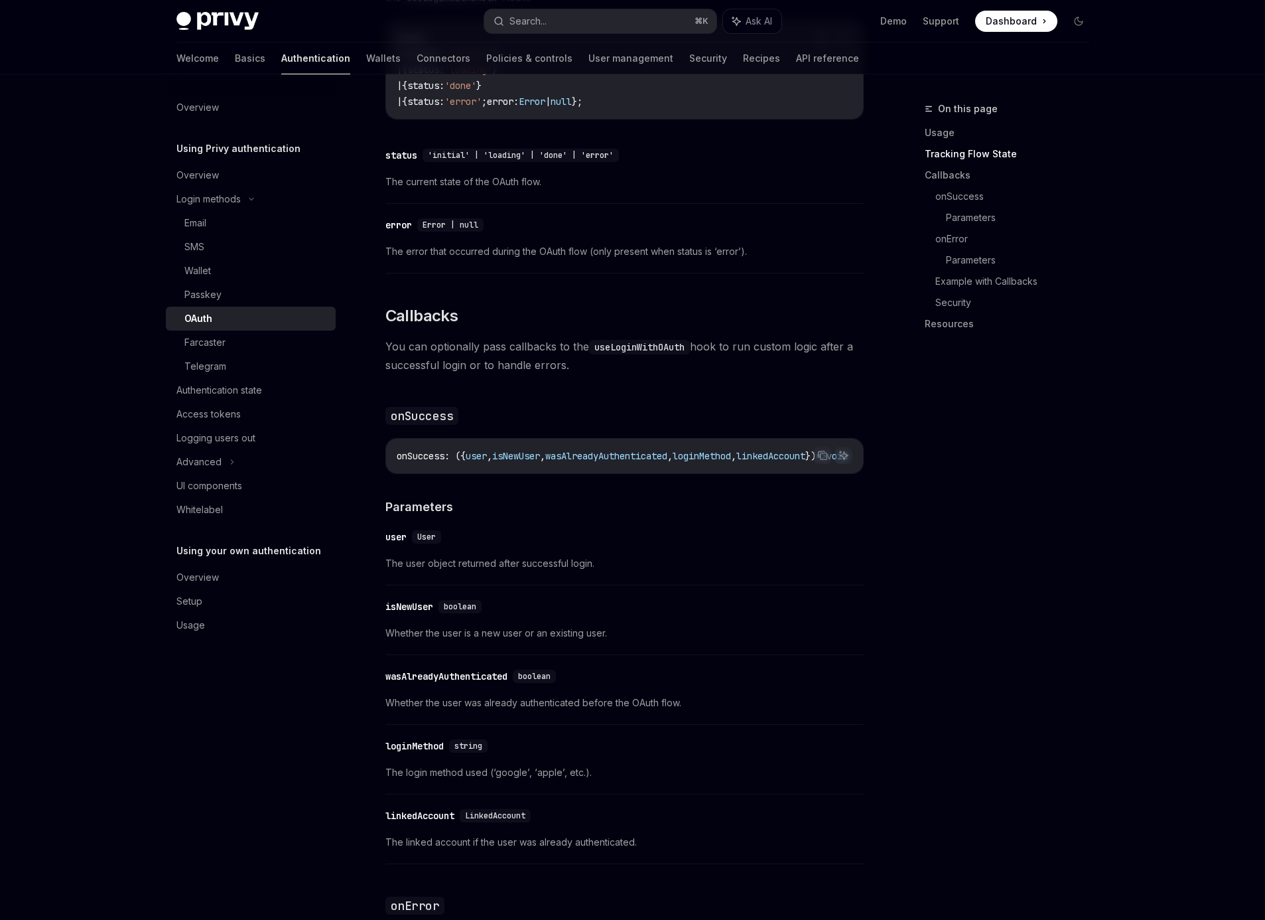
drag, startPoint x: 638, startPoint y: 461, endPoint x: 655, endPoint y: 458, distance: 16.9
click at [655, 458] on div "onSuccess : ({ user , isNewUser , wasAlreadyAuthenticated , loginMethod , linke…" at bounding box center [624, 456] width 477 height 34
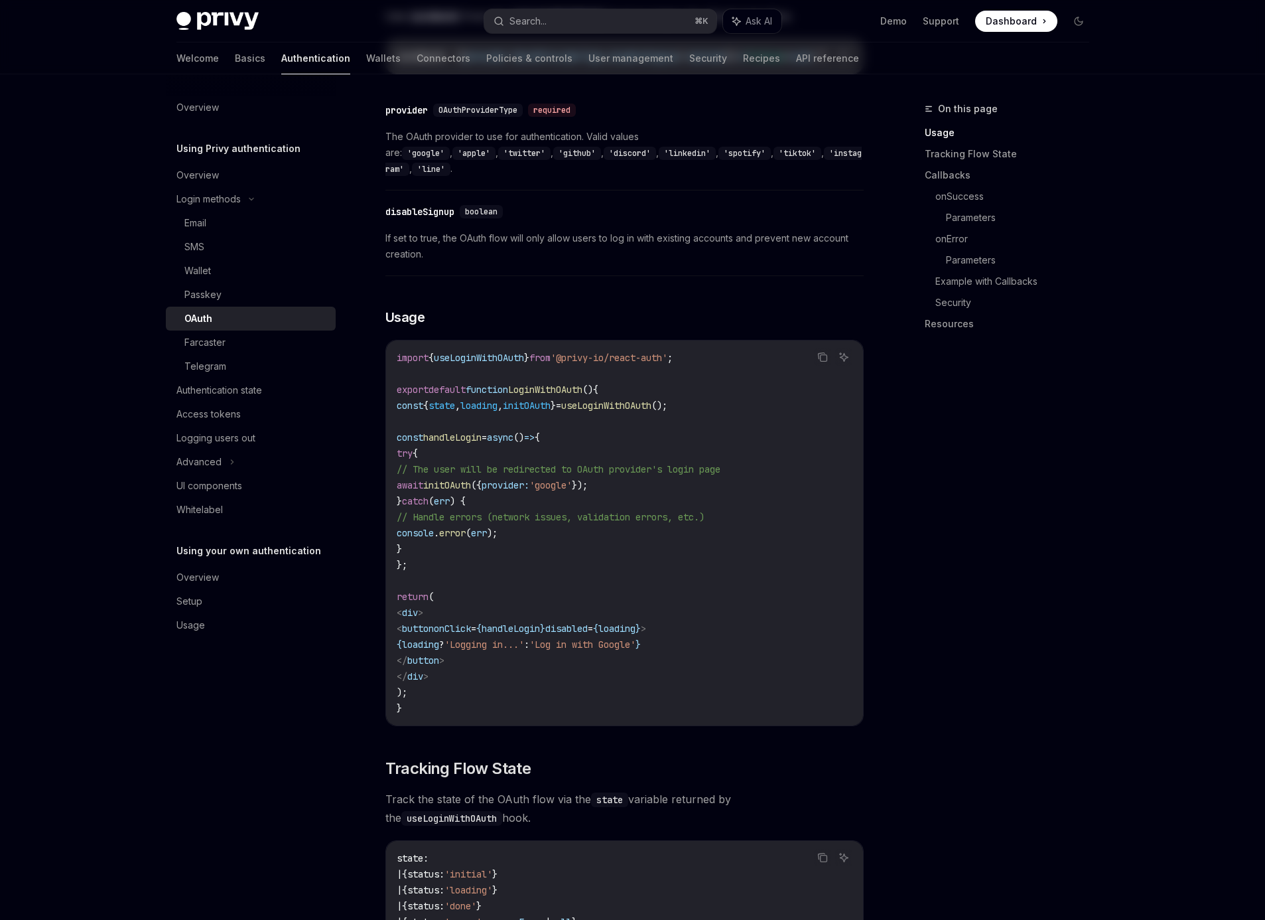
scroll to position [0, 0]
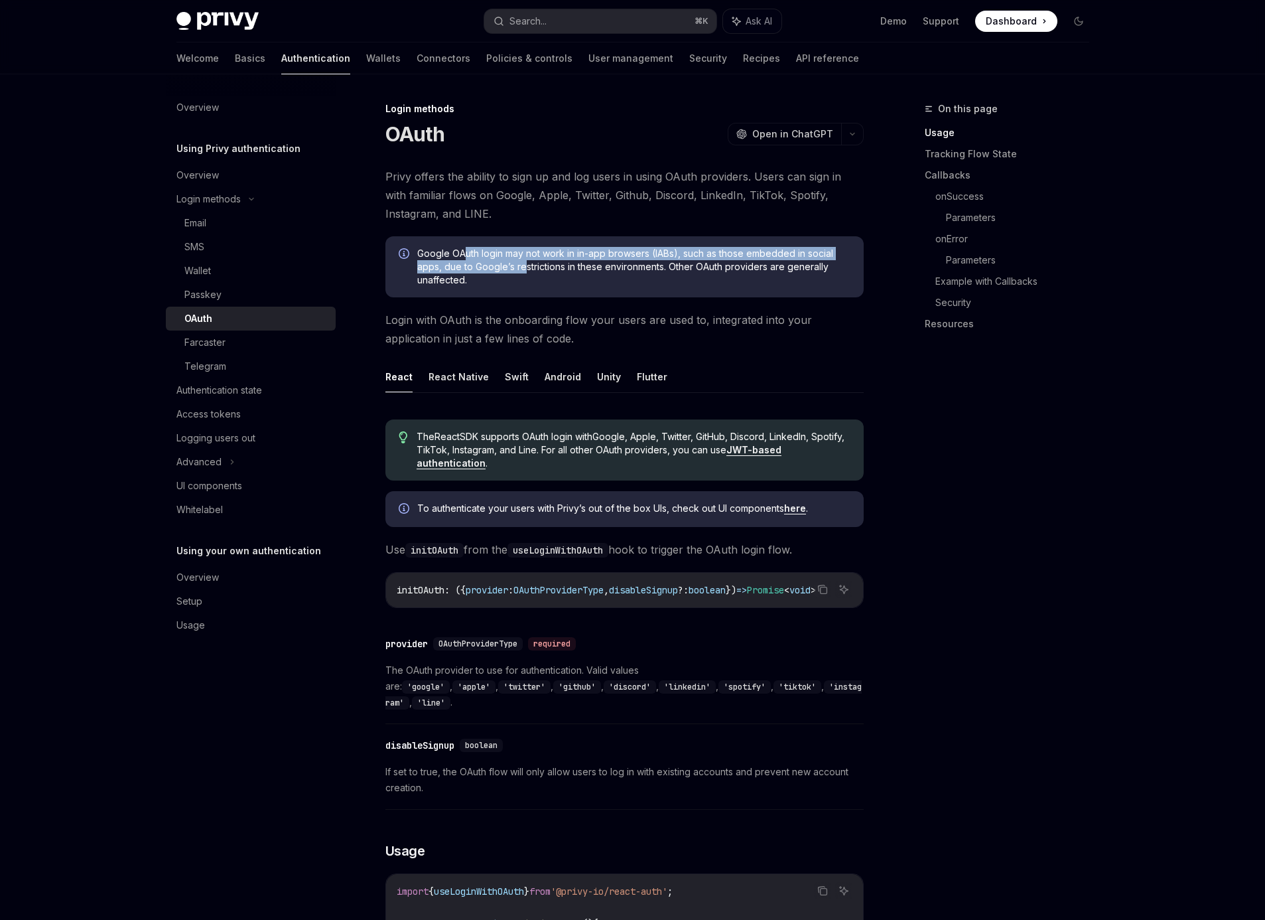
drag, startPoint x: 466, startPoint y: 256, endPoint x: 533, endPoint y: 266, distance: 68.4
click at [525, 259] on span "Google OAuth login may not work in in-app browsers (IABs), such as those embedd…" at bounding box center [633, 267] width 433 height 40
click at [614, 266] on span "Google OAuth login may not work in in-app browsers (IABs), such as those embedd…" at bounding box center [633, 267] width 433 height 40
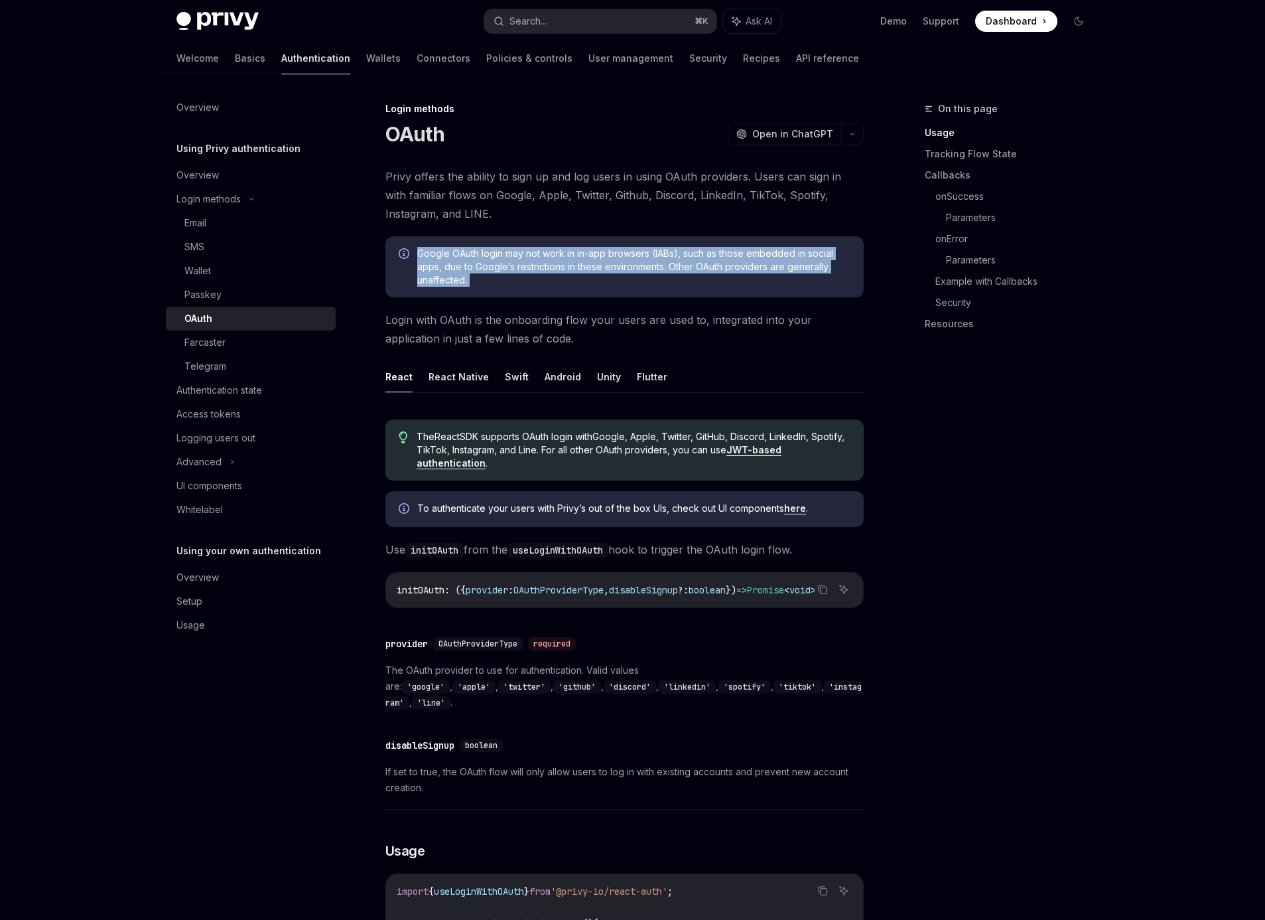
click at [677, 257] on span "Google OAuth login may not work in in-app browsers (IABs), such as those embedd…" at bounding box center [633, 267] width 433 height 40
drag, startPoint x: 696, startPoint y: 250, endPoint x: 668, endPoint y: 287, distance: 45.9
click at [668, 287] on div "Google OAuth login may not work in in-app browsers (IABs), such as those embedd…" at bounding box center [624, 266] width 478 height 61
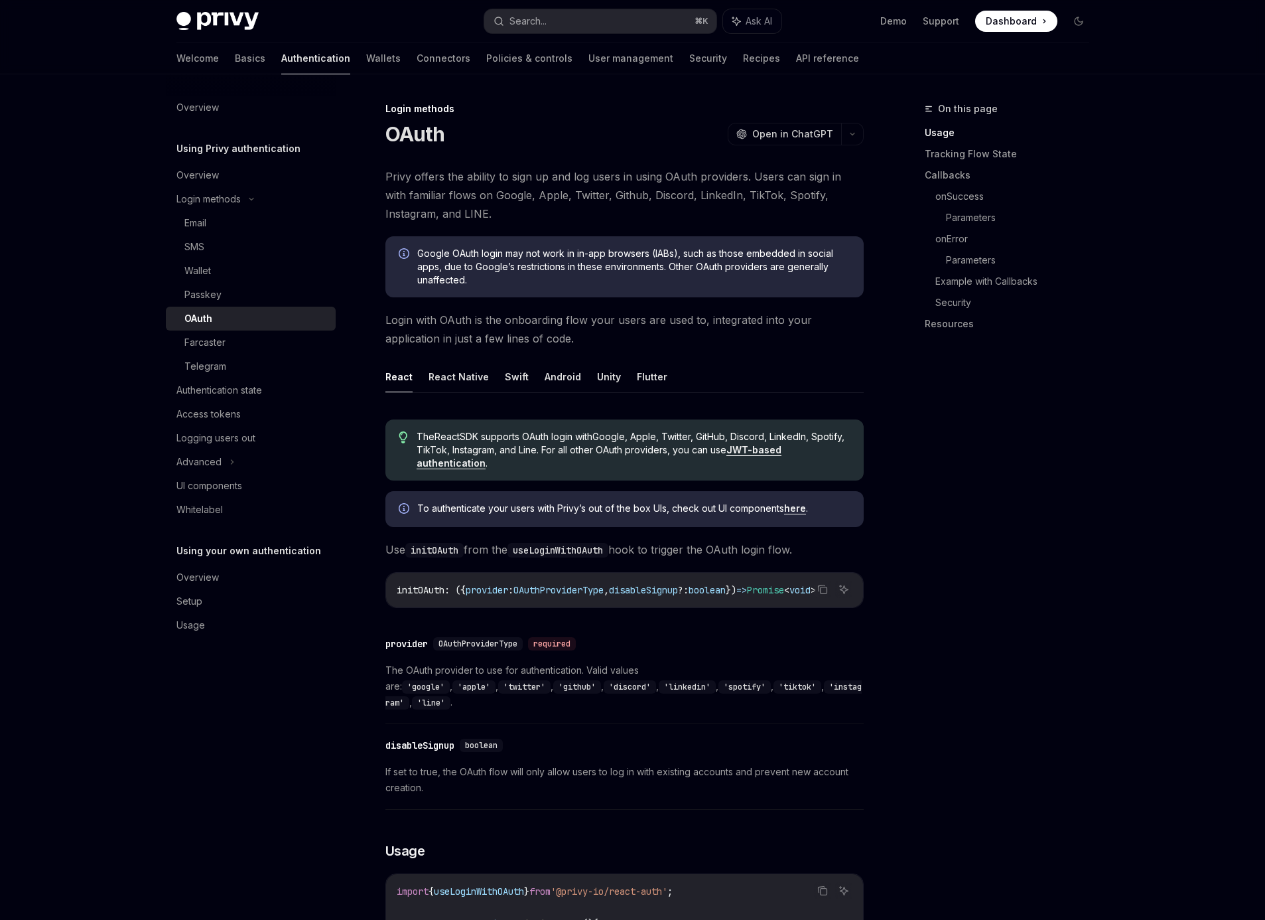
drag, startPoint x: 1082, startPoint y: 646, endPoint x: 1078, endPoint y: 554, distance: 92.3
click at [1080, 647] on div "On this page Usage Tracking Flow State Callbacks onSuccess Parameters onError P…" at bounding box center [999, 510] width 202 height 819
